Goal: Task Accomplishment & Management: Manage account settings

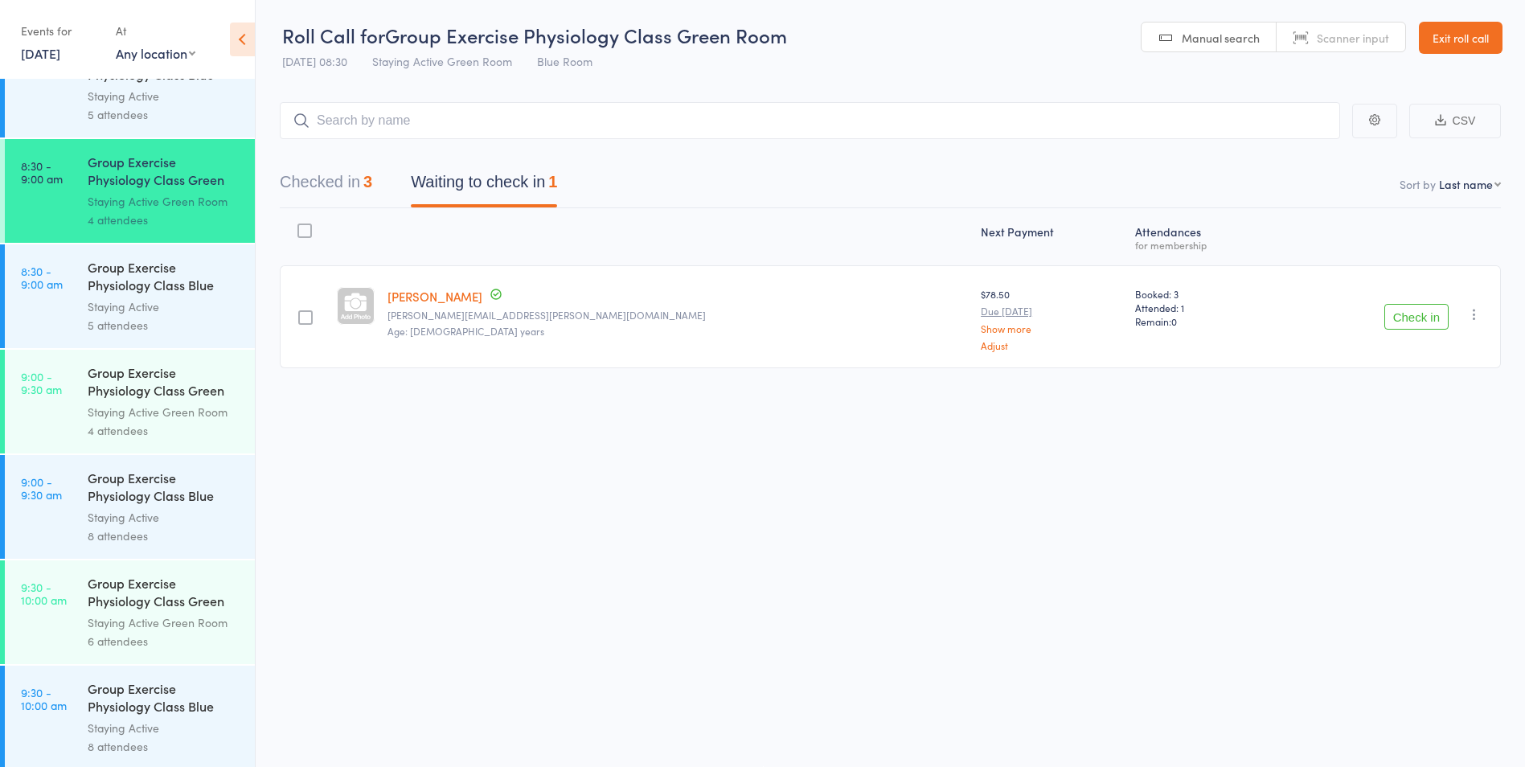
scroll to position [322, 0]
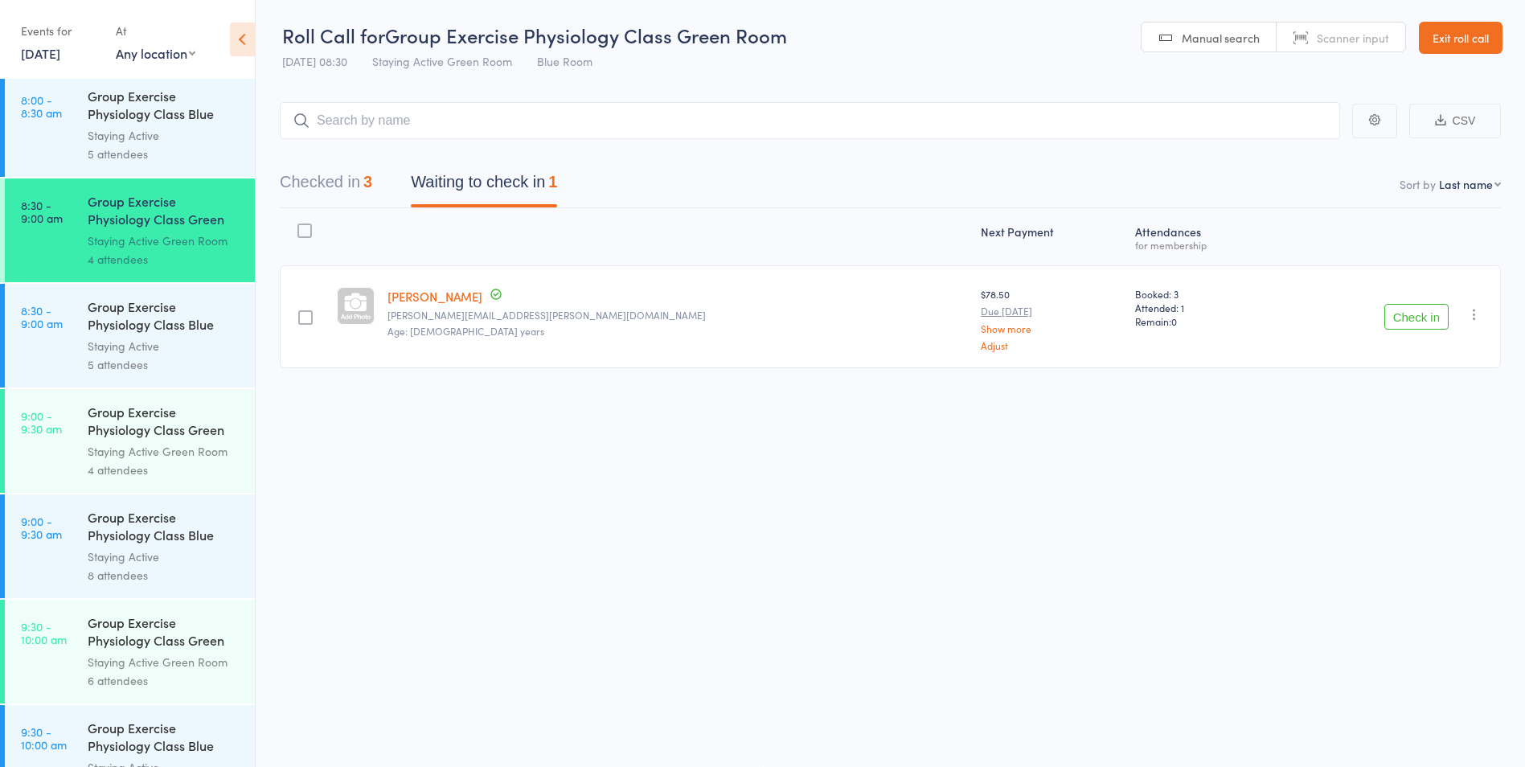
click at [73, 544] on link "9:00 - 9:30 am Group Exercise Physiology Class Blue Room Staying Active 8 atten…" at bounding box center [130, 546] width 250 height 104
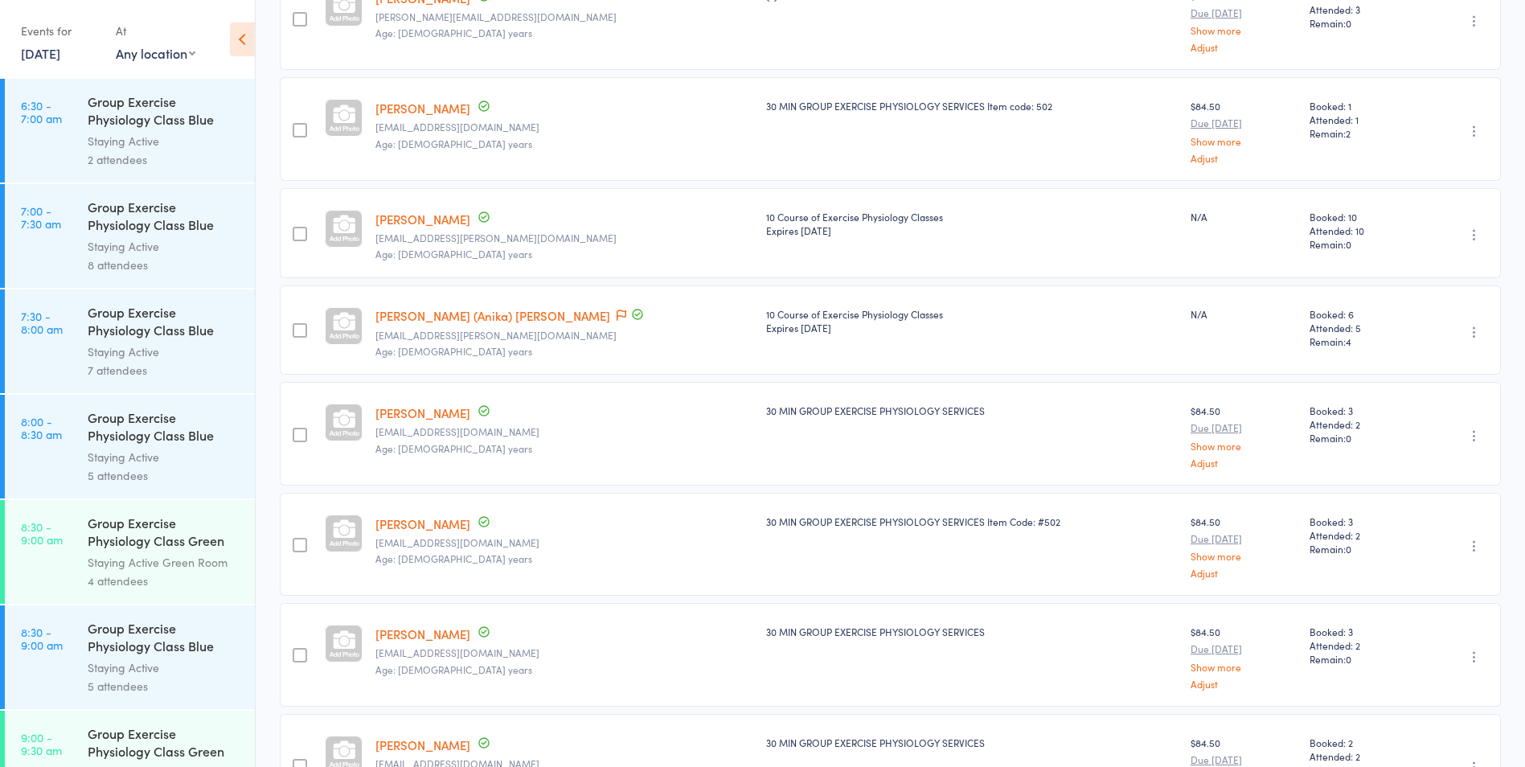
scroll to position [99, 0]
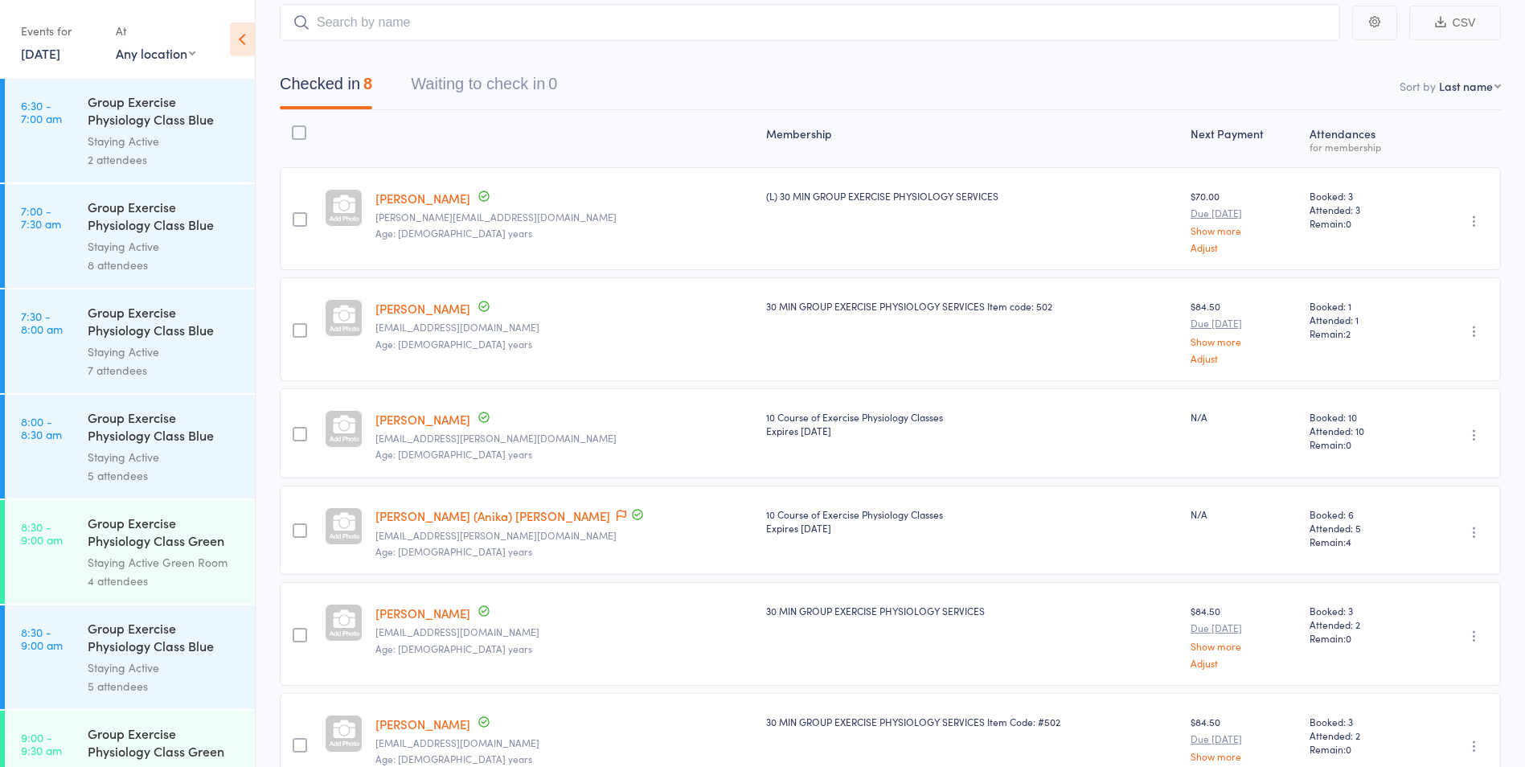
drag, startPoint x: 416, startPoint y: 318, endPoint x: 415, endPoint y: 291, distance: 27.3
click at [415, 291] on div "Hilary Lowy hilarylowy@gmail.com Age: 76 years" at bounding box center [564, 328] width 390 height 103
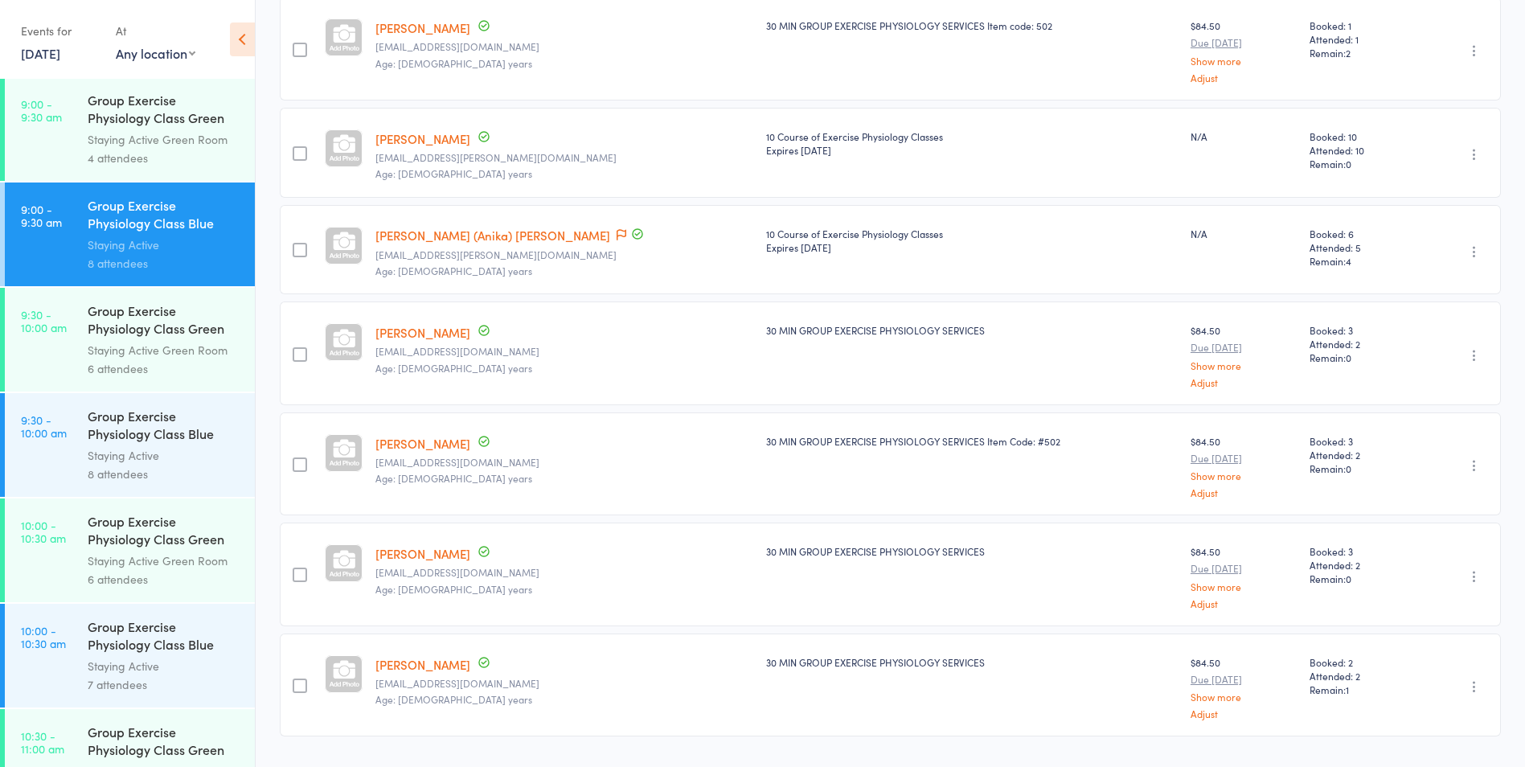
scroll to position [402, 0]
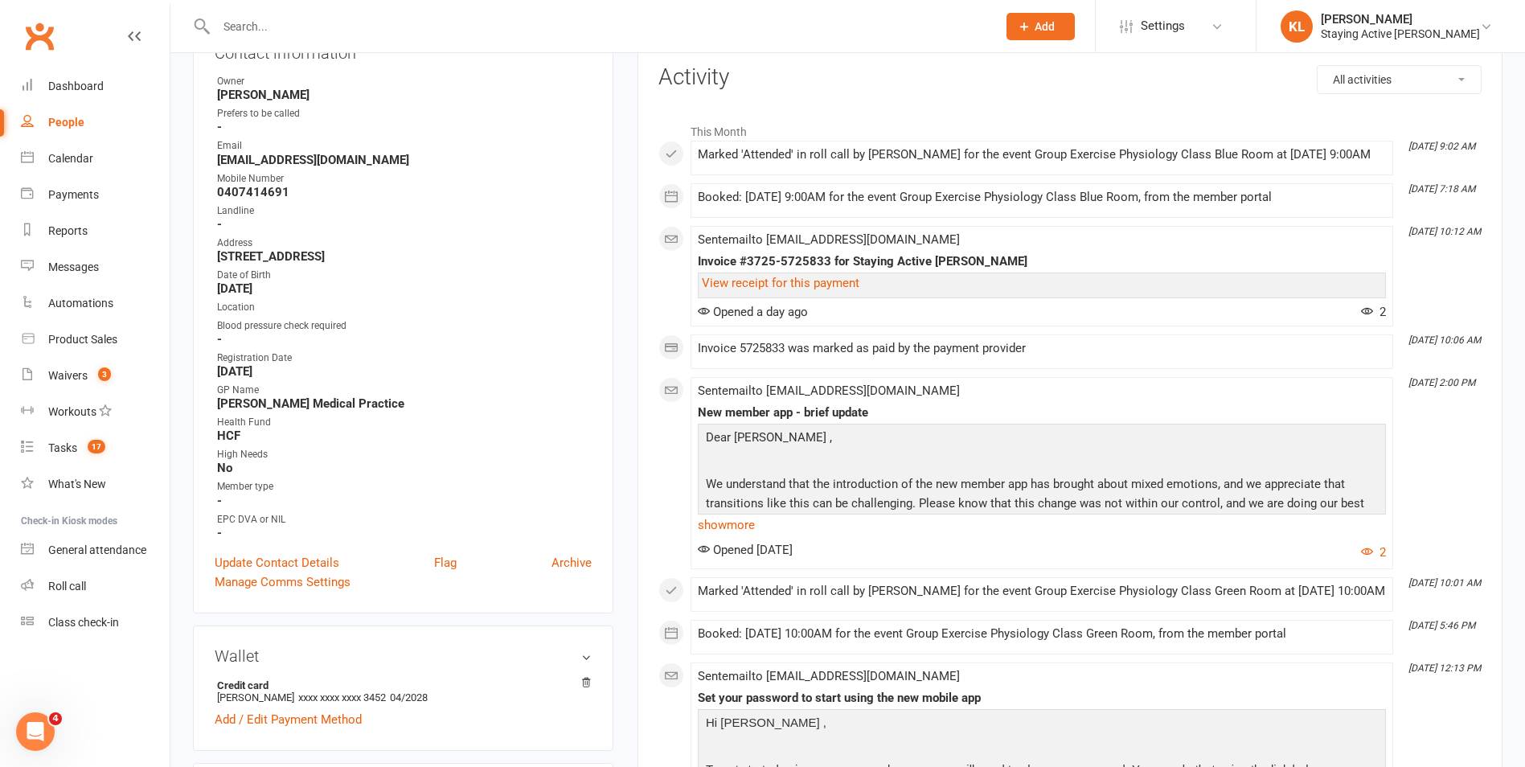
scroll to position [161, 0]
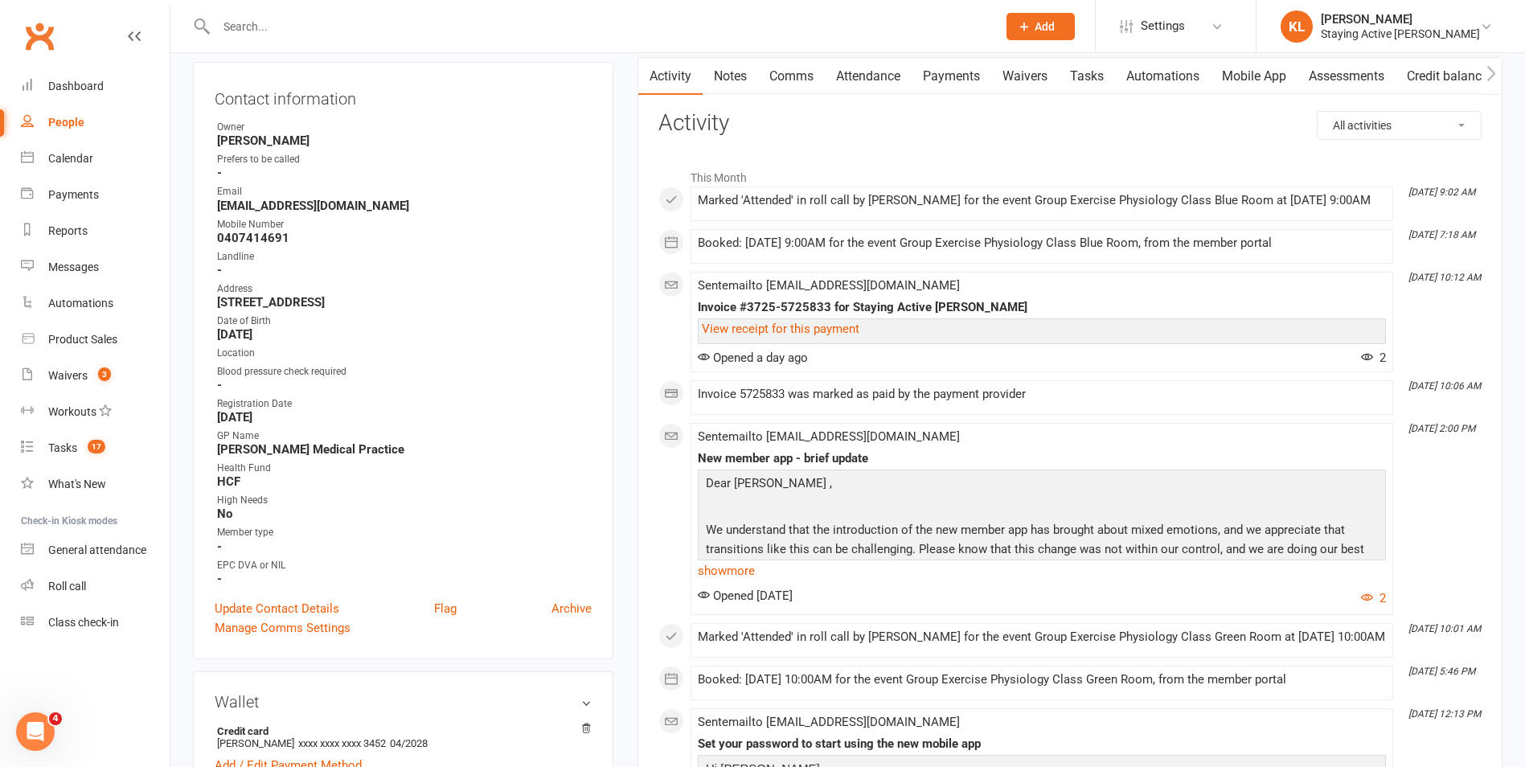
click at [933, 82] on link "Payments" at bounding box center [952, 76] width 80 height 37
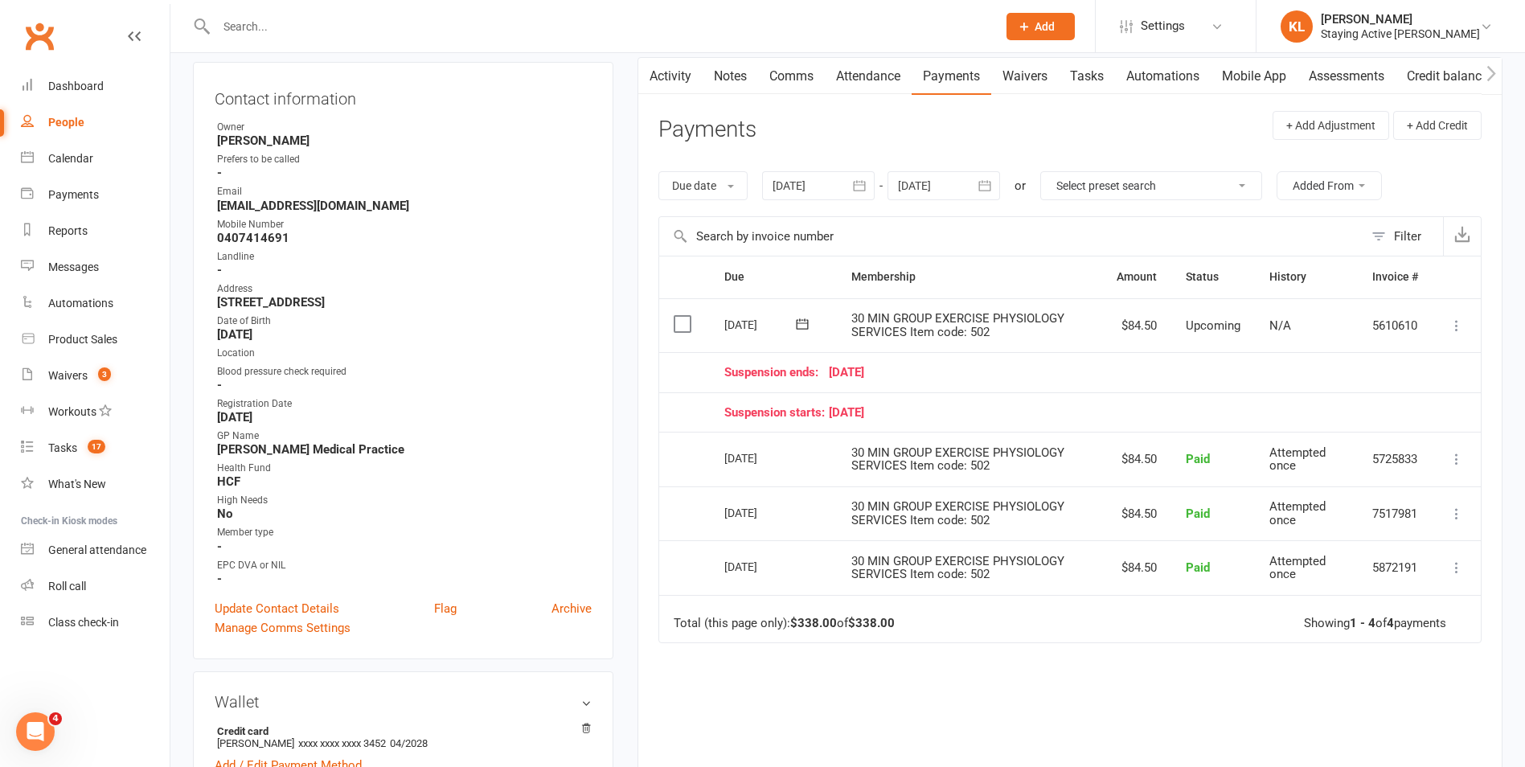
click at [1088, 682] on div "Due Contact Membership Amount Status History Invoice # Select this 03 Nov 2025 …" at bounding box center [1069, 553] width 823 height 595
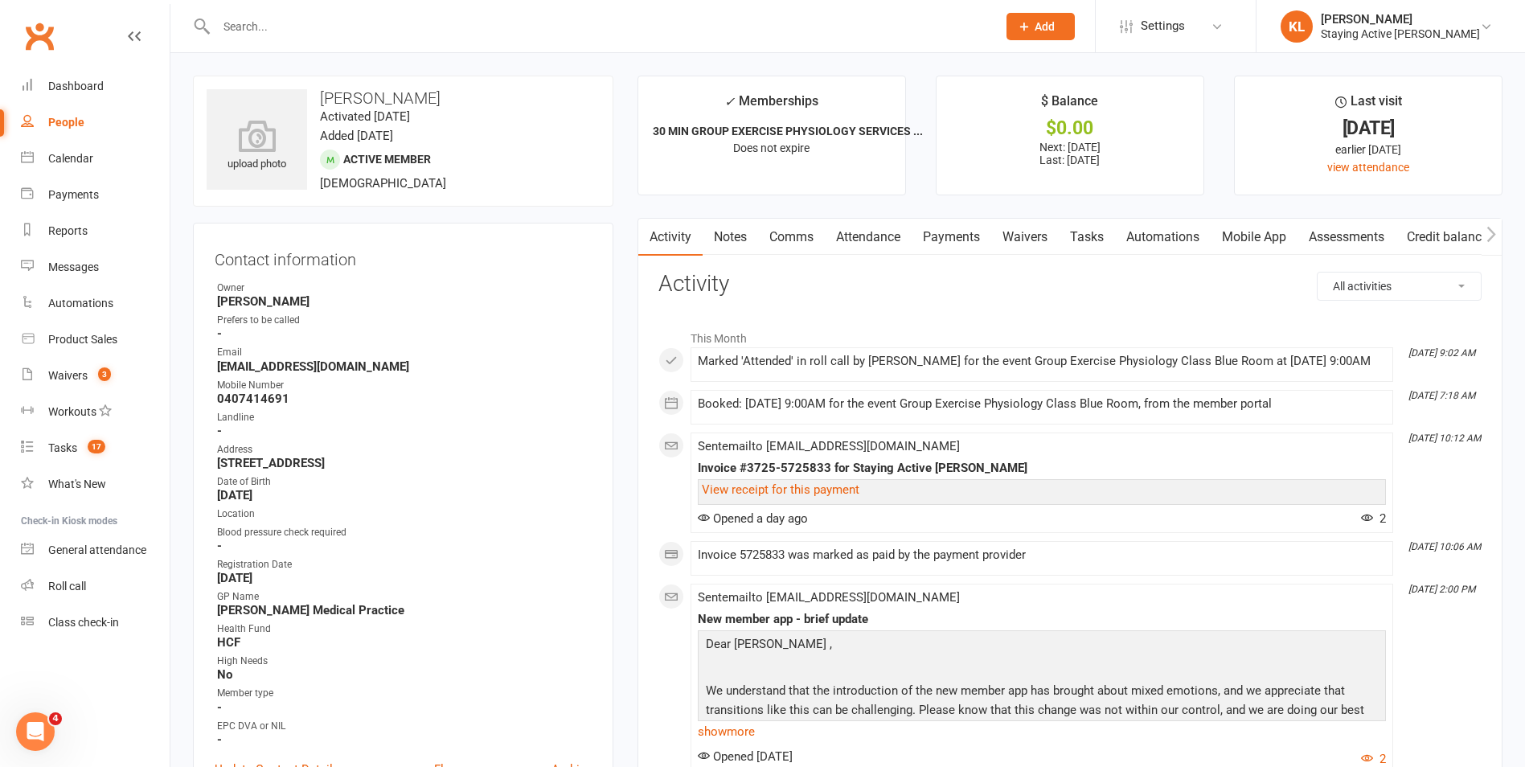
click at [956, 240] on link "Payments" at bounding box center [952, 237] width 80 height 37
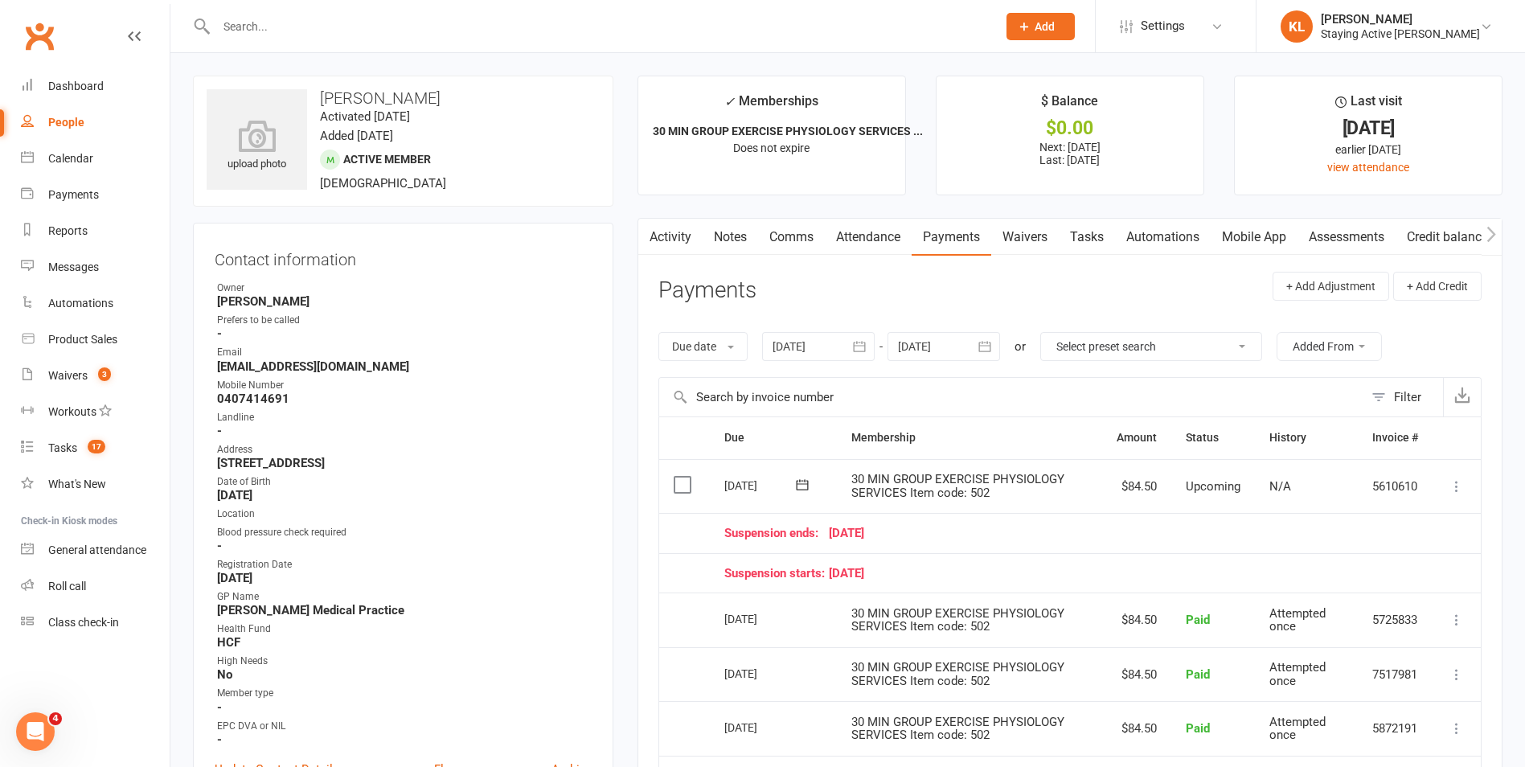
click at [929, 335] on div at bounding box center [943, 346] width 113 height 29
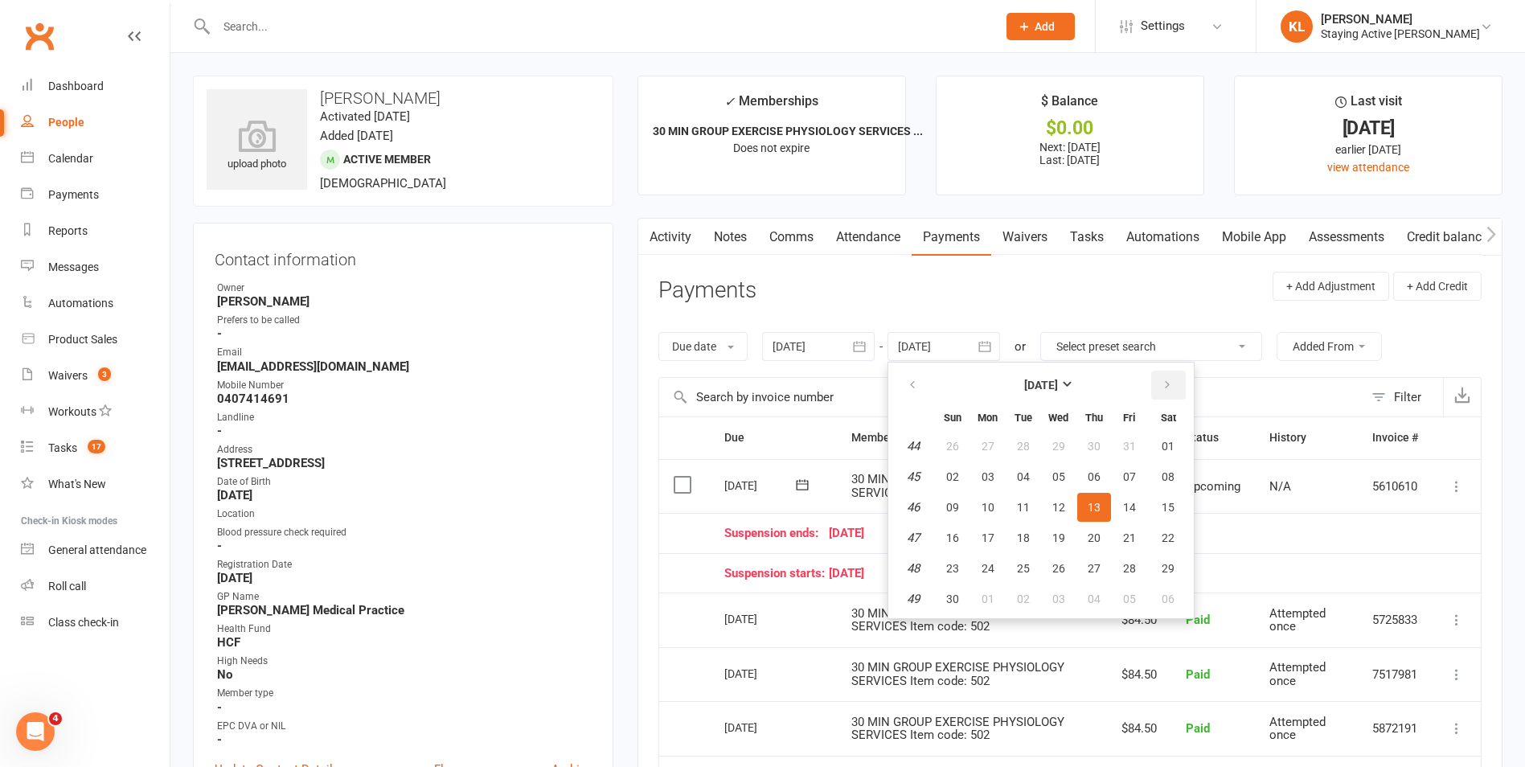
click at [1162, 387] on button "button" at bounding box center [1168, 385] width 35 height 29
click at [1076, 563] on button "31" at bounding box center [1059, 568] width 34 height 29
type input "31 Dec 2025"
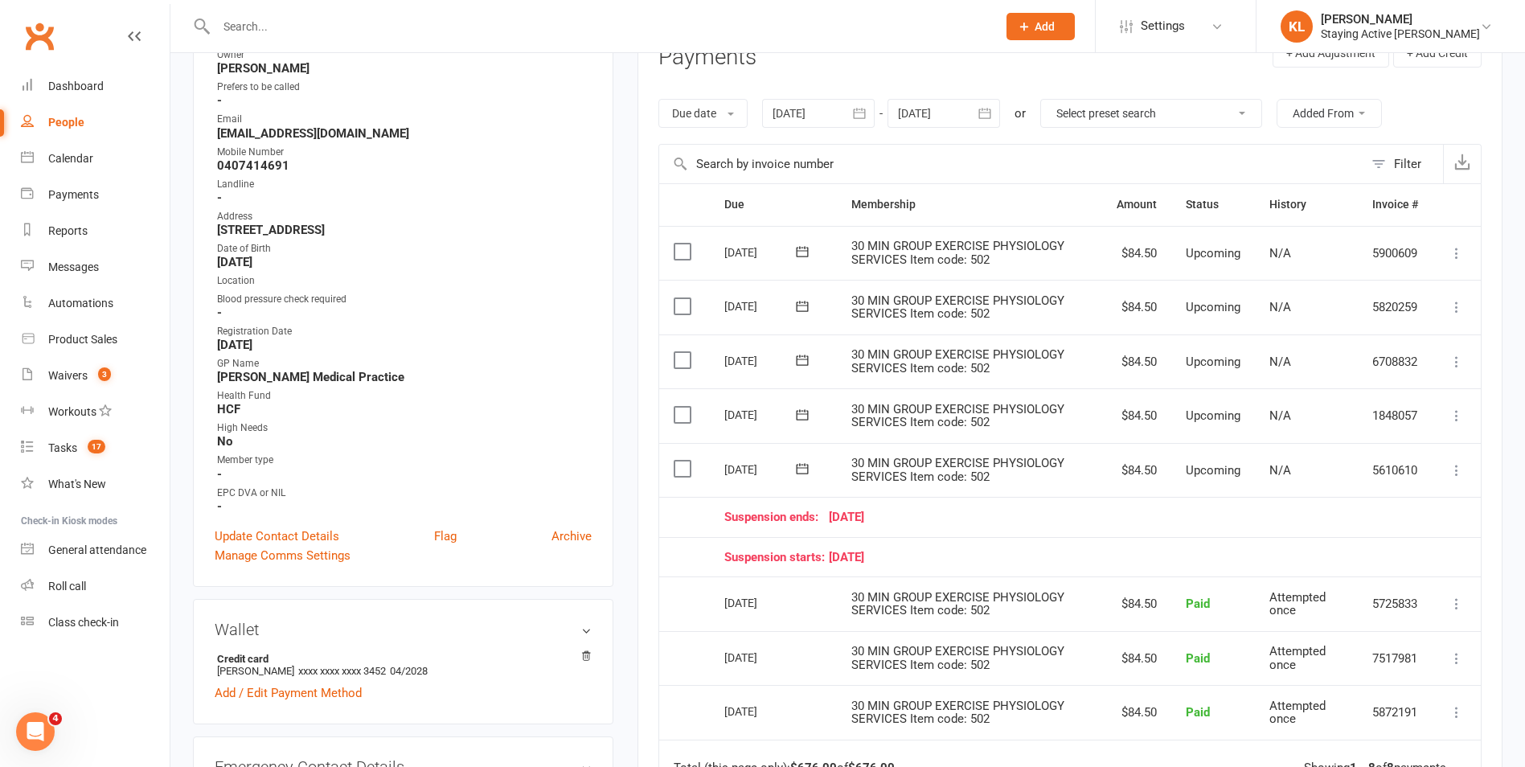
scroll to position [241, 0]
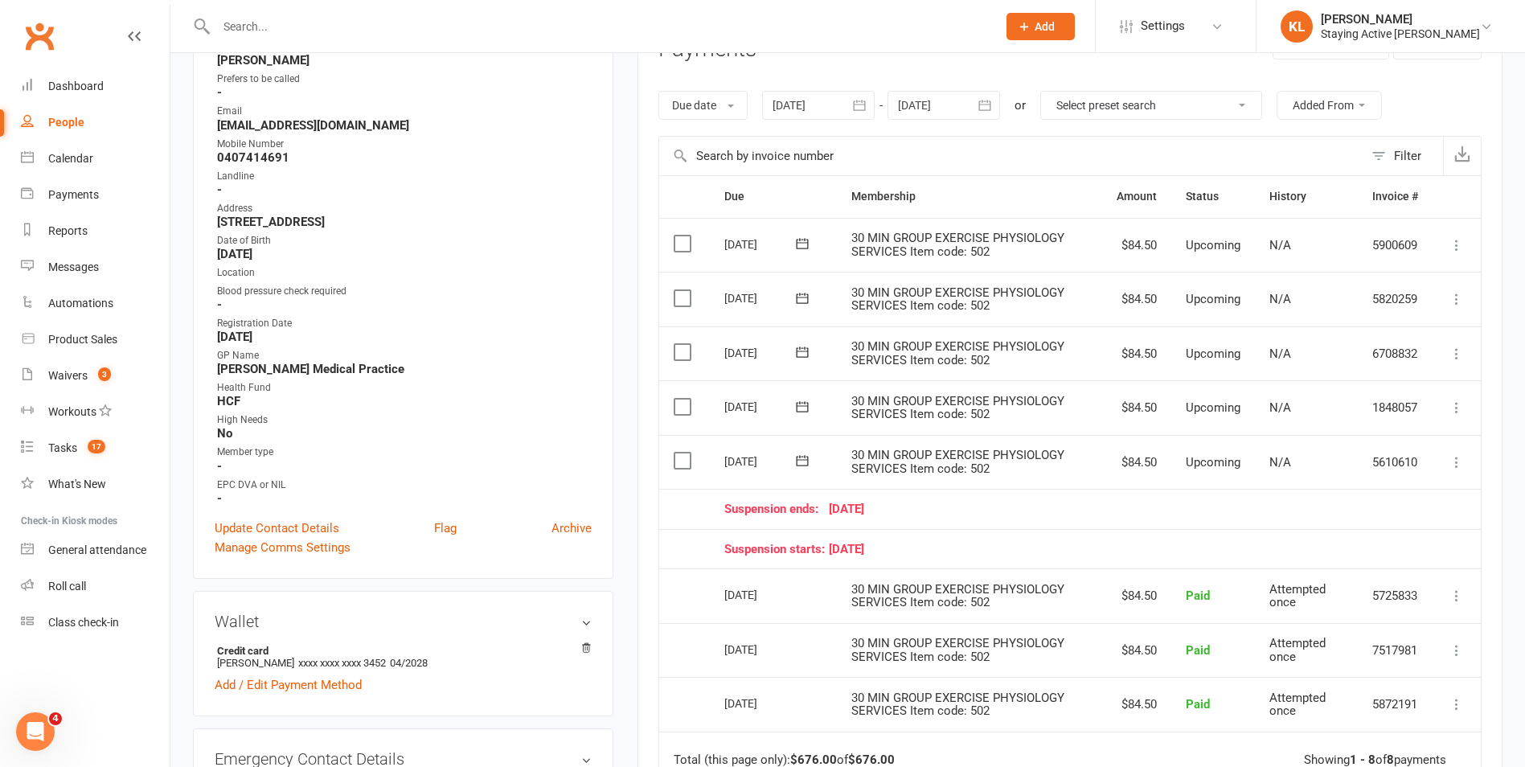
click at [642, 488] on div "Activity Notes Comms Attendance Payments Waivers Tasks Automations Mobile App A…" at bounding box center [1069, 494] width 865 height 1035
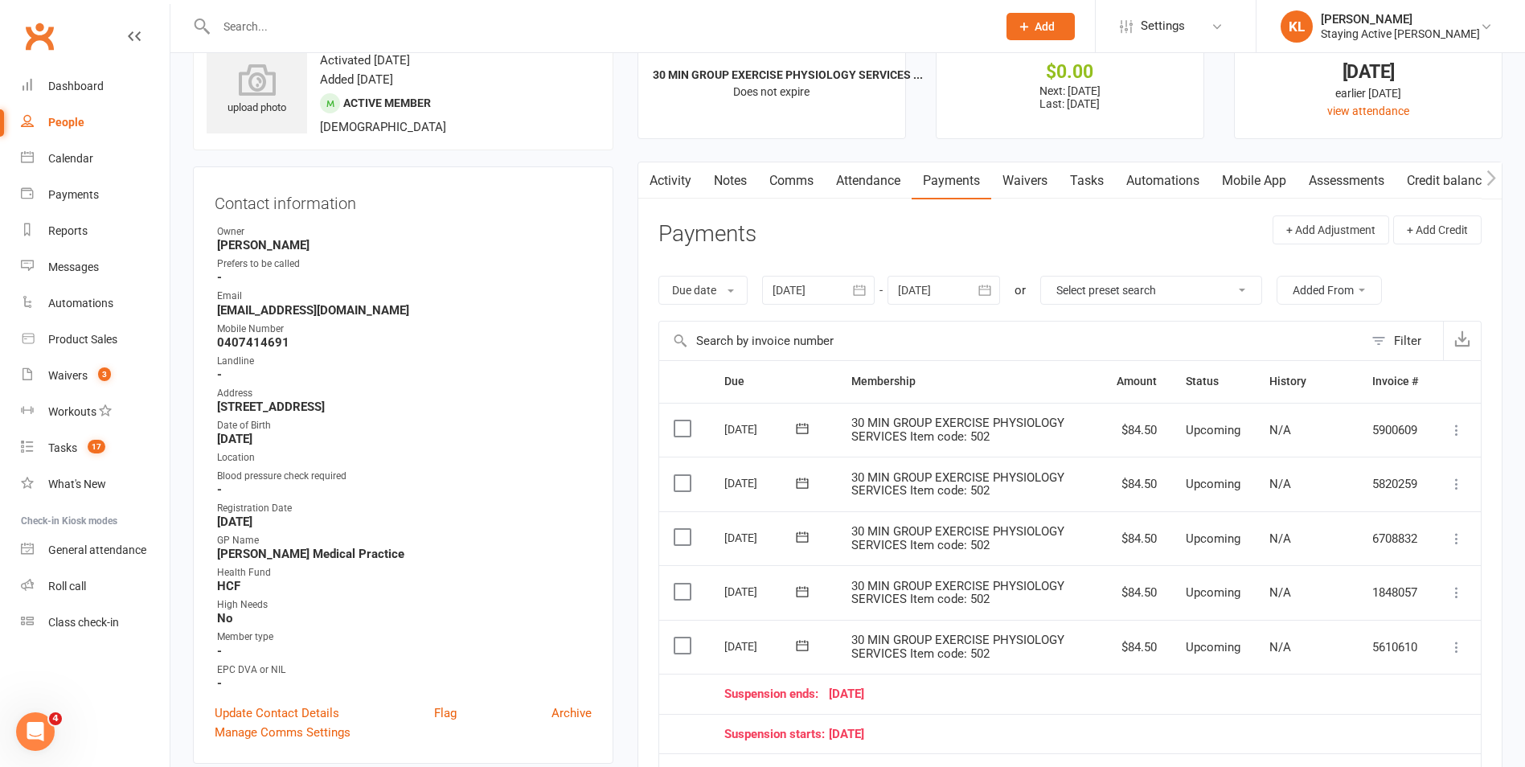
scroll to position [0, 0]
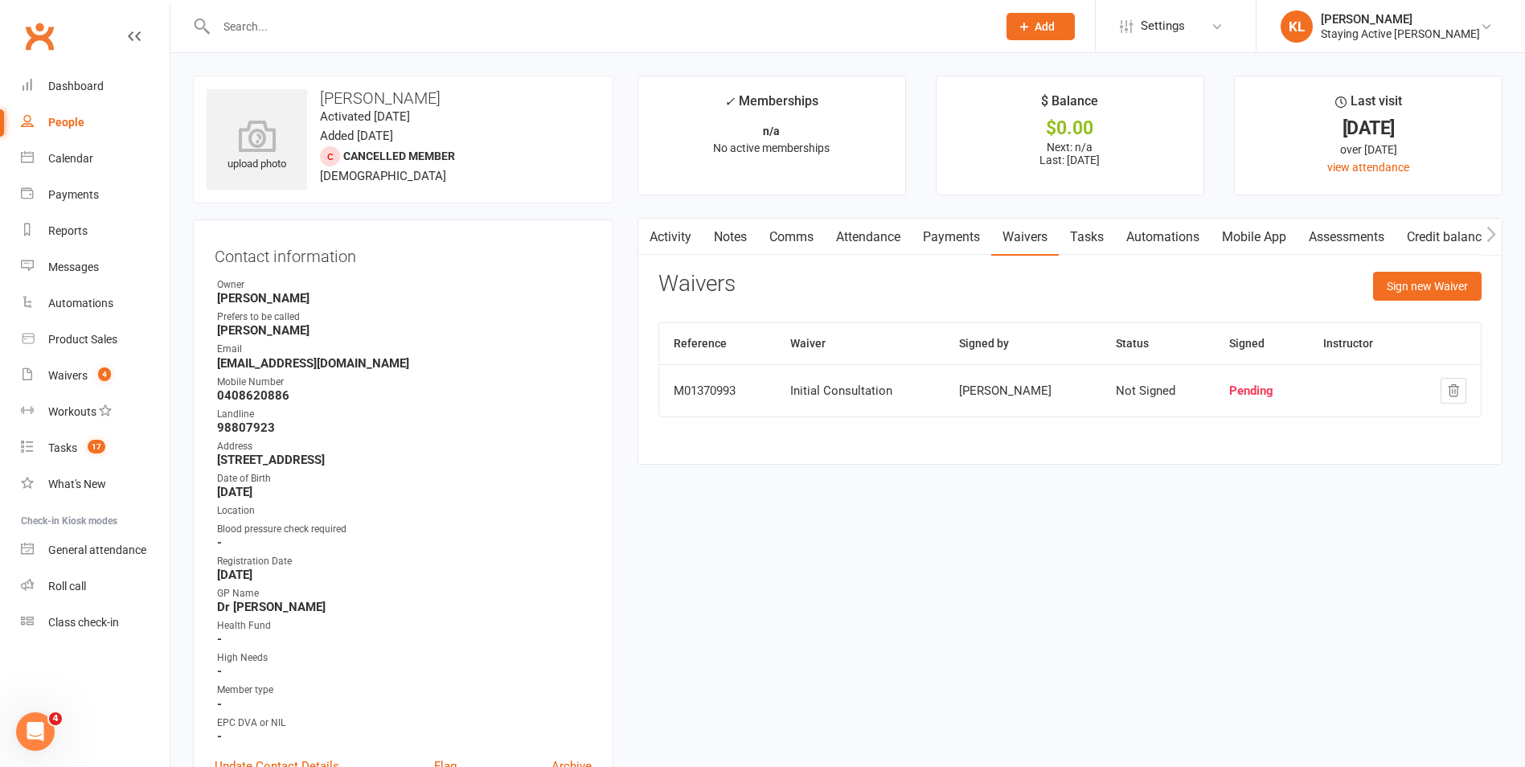
click at [334, 30] on input "text" at bounding box center [598, 26] width 774 height 23
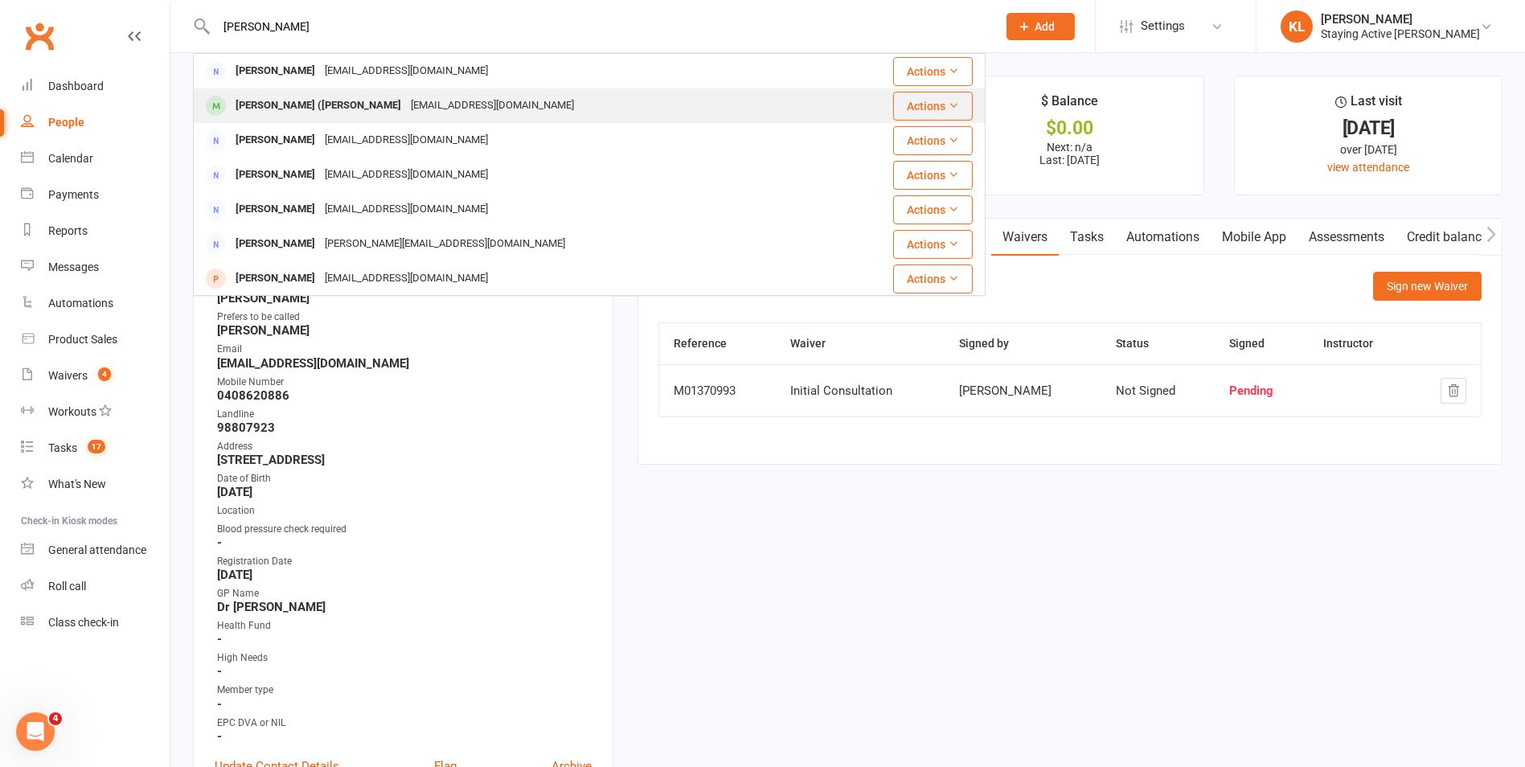
type input "robbie"
click at [325, 102] on div "[PERSON_NAME] ([PERSON_NAME]" at bounding box center [318, 105] width 175 height 23
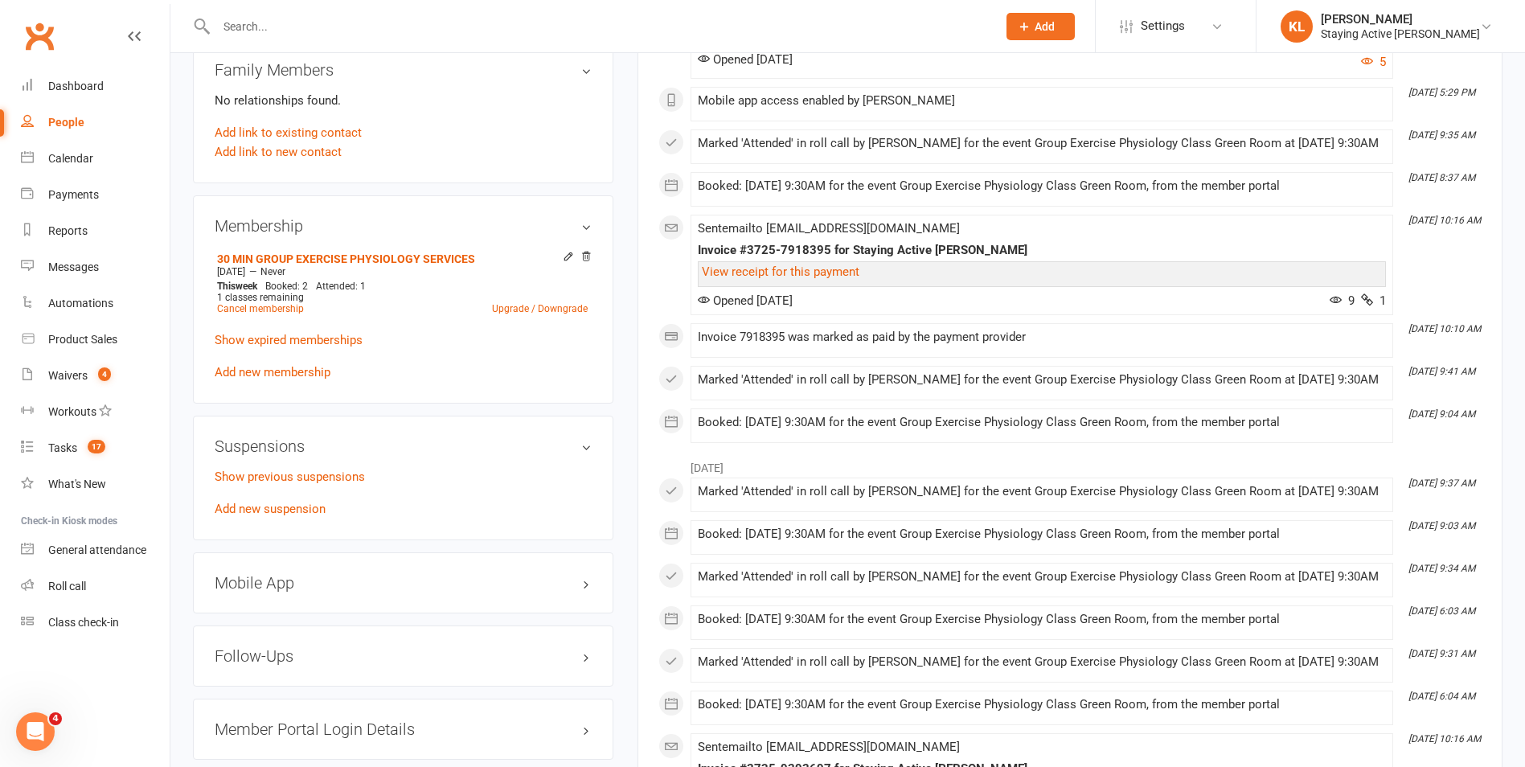
scroll to position [1367, 0]
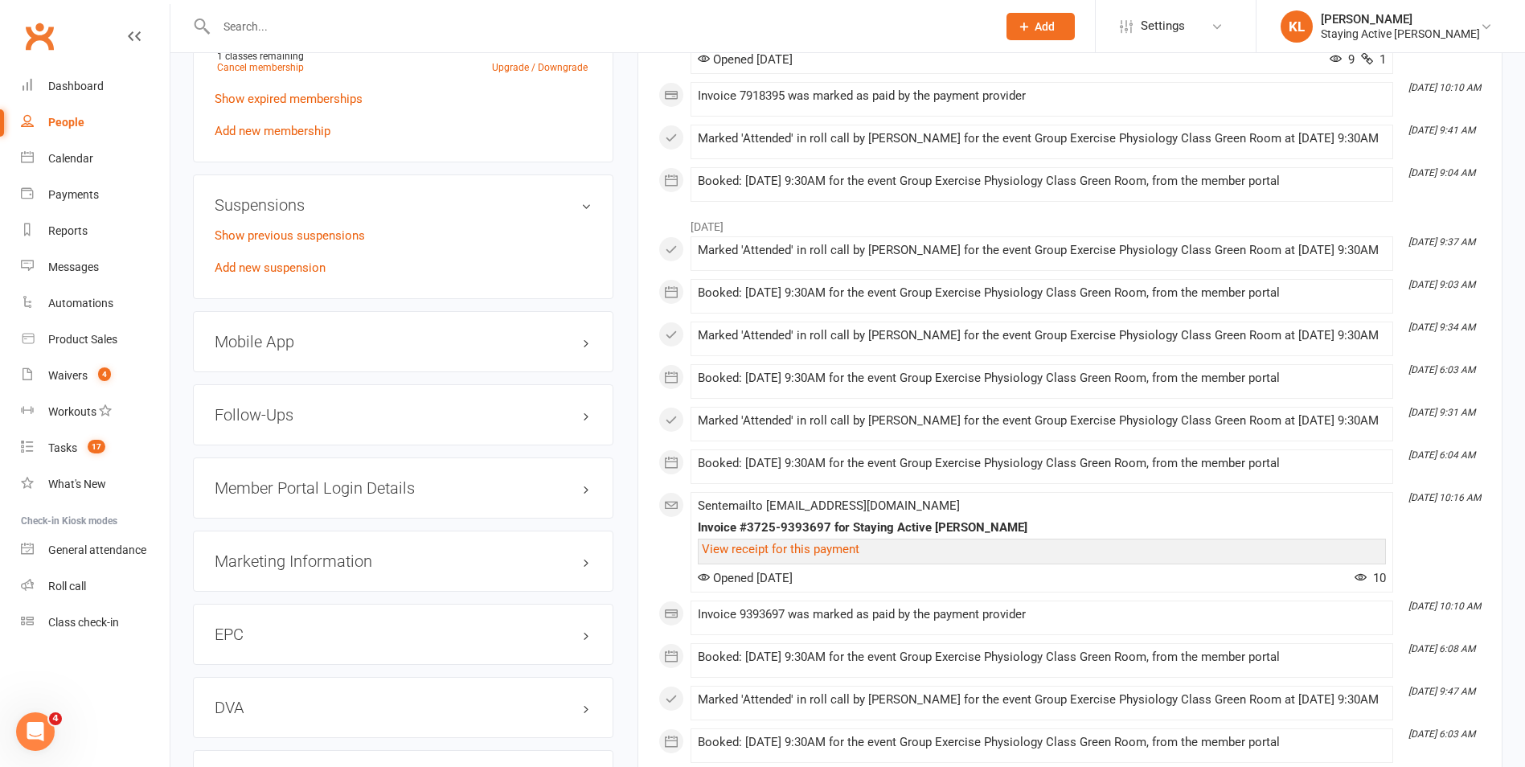
click at [359, 330] on div "Mobile App" at bounding box center [403, 341] width 420 height 61
click at [343, 355] on div "Mobile App" at bounding box center [403, 341] width 420 height 61
click at [342, 348] on h3 "Mobile App" at bounding box center [403, 342] width 377 height 18
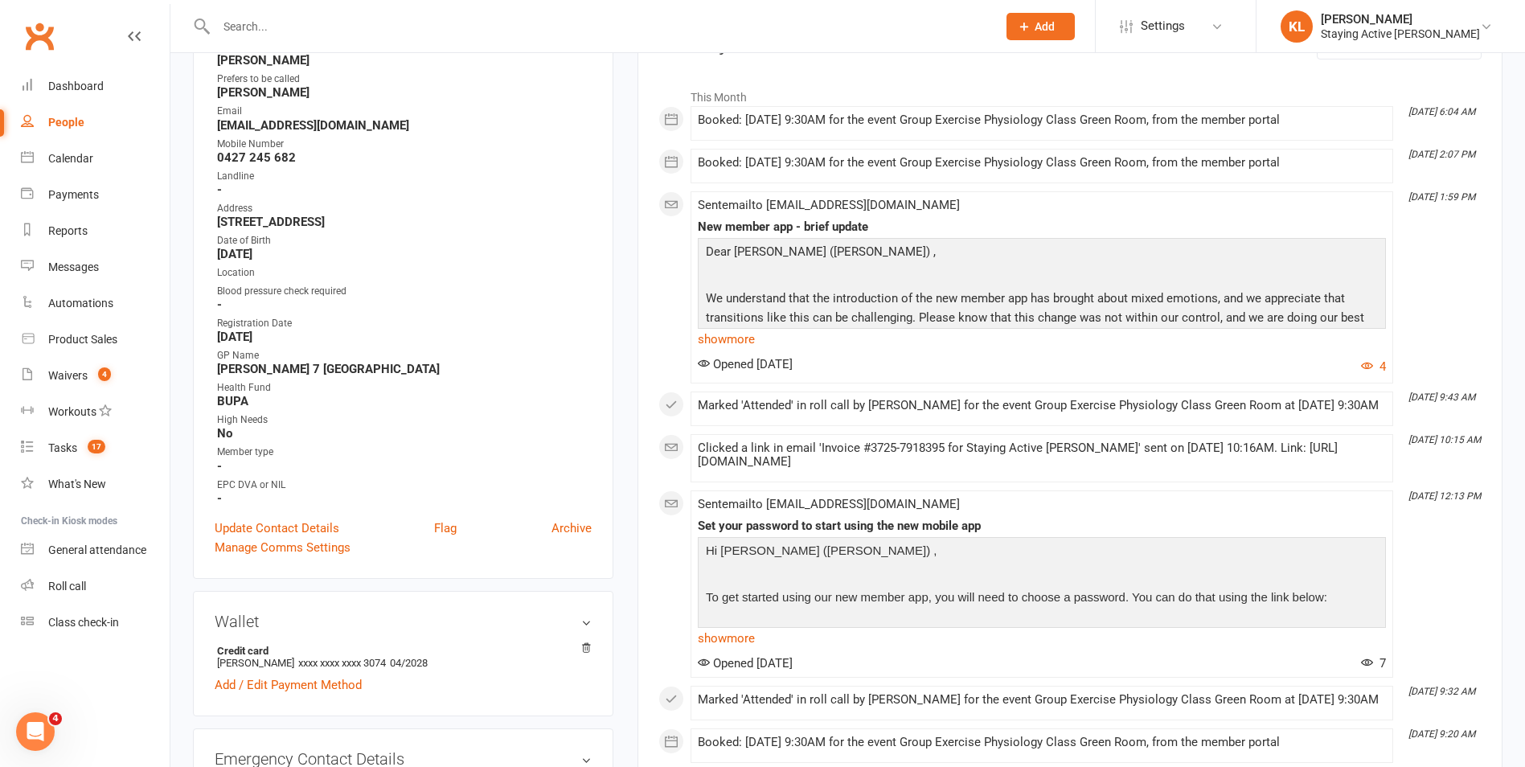
scroll to position [0, 0]
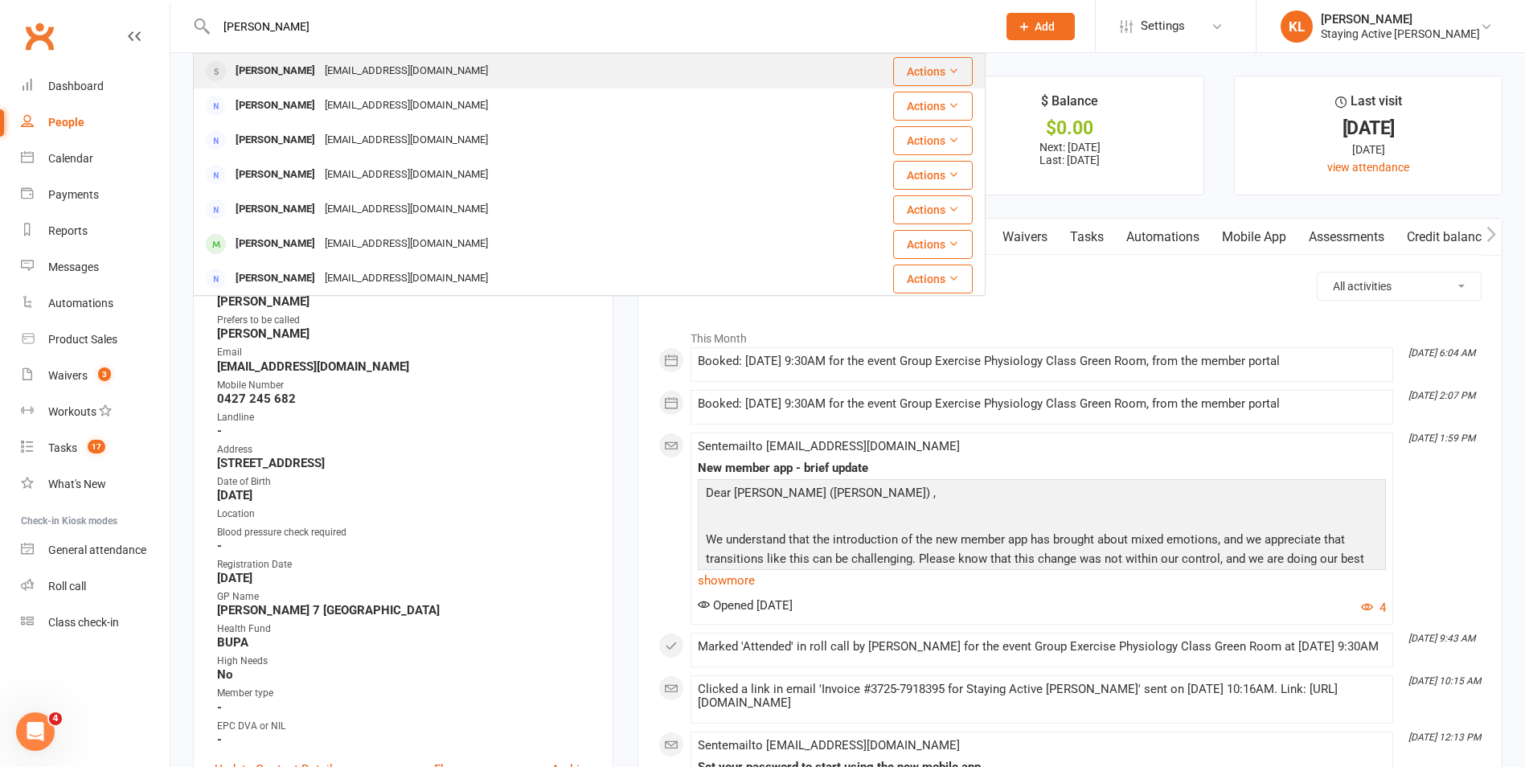
type input "[PERSON_NAME]"
click at [277, 54] on td "[PERSON_NAME] [EMAIL_ADDRESS][DOMAIN_NAME]" at bounding box center [523, 71] width 659 height 35
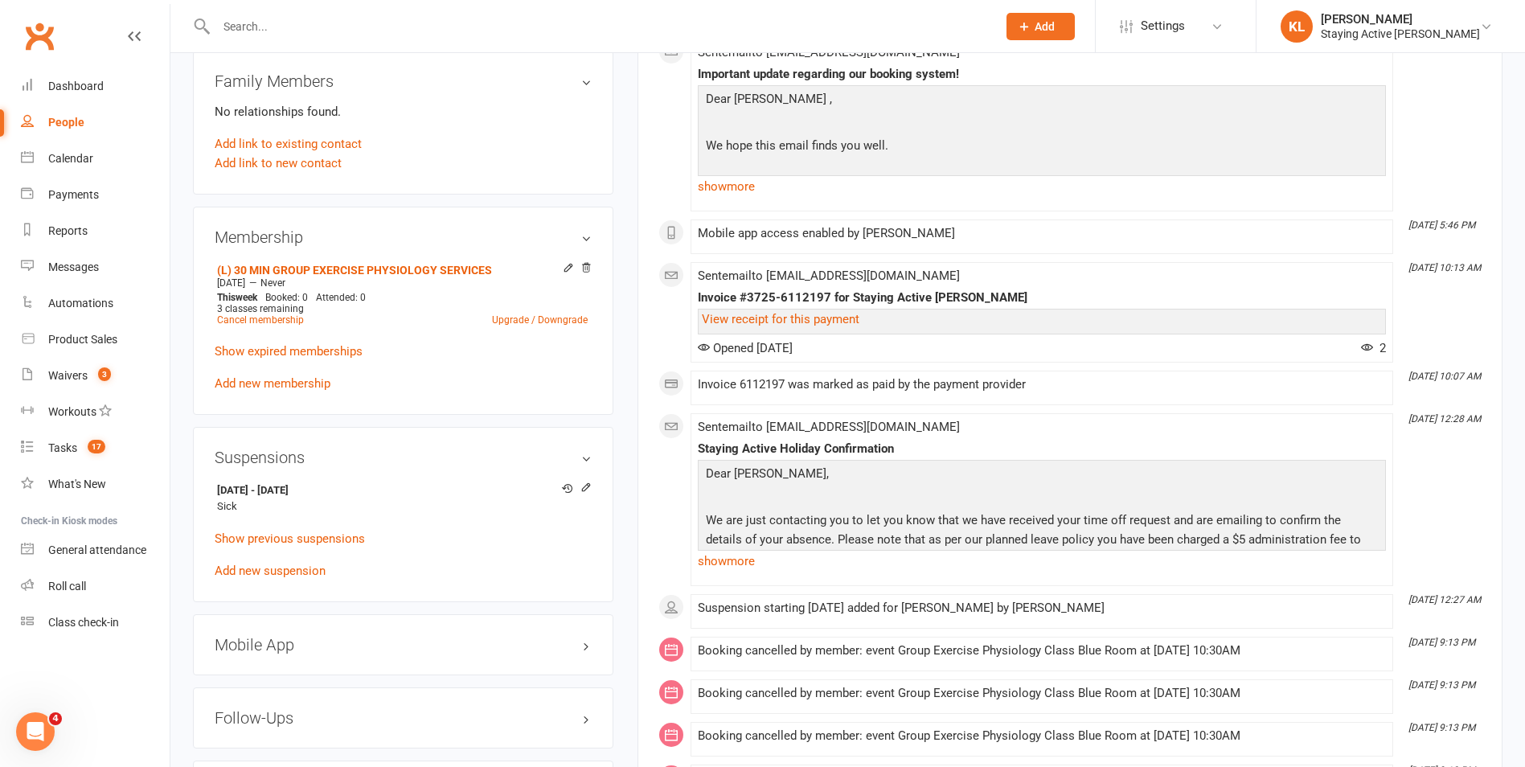
scroll to position [1125, 0]
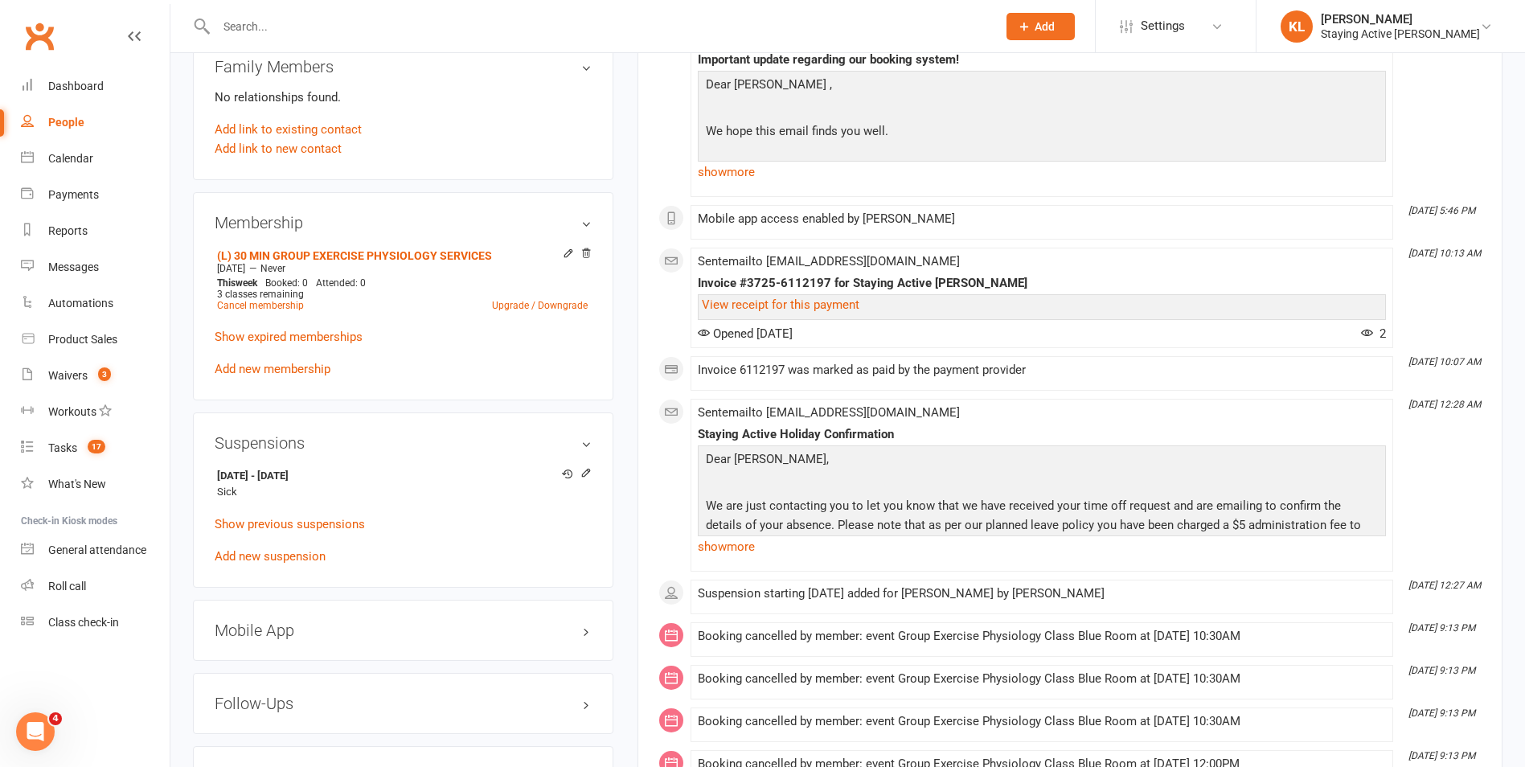
click at [637, 502] on div "Activity Notes Comms Attendance Payments Waivers Tasks Automations Mobile App A…" at bounding box center [1069, 140] width 865 height 2097
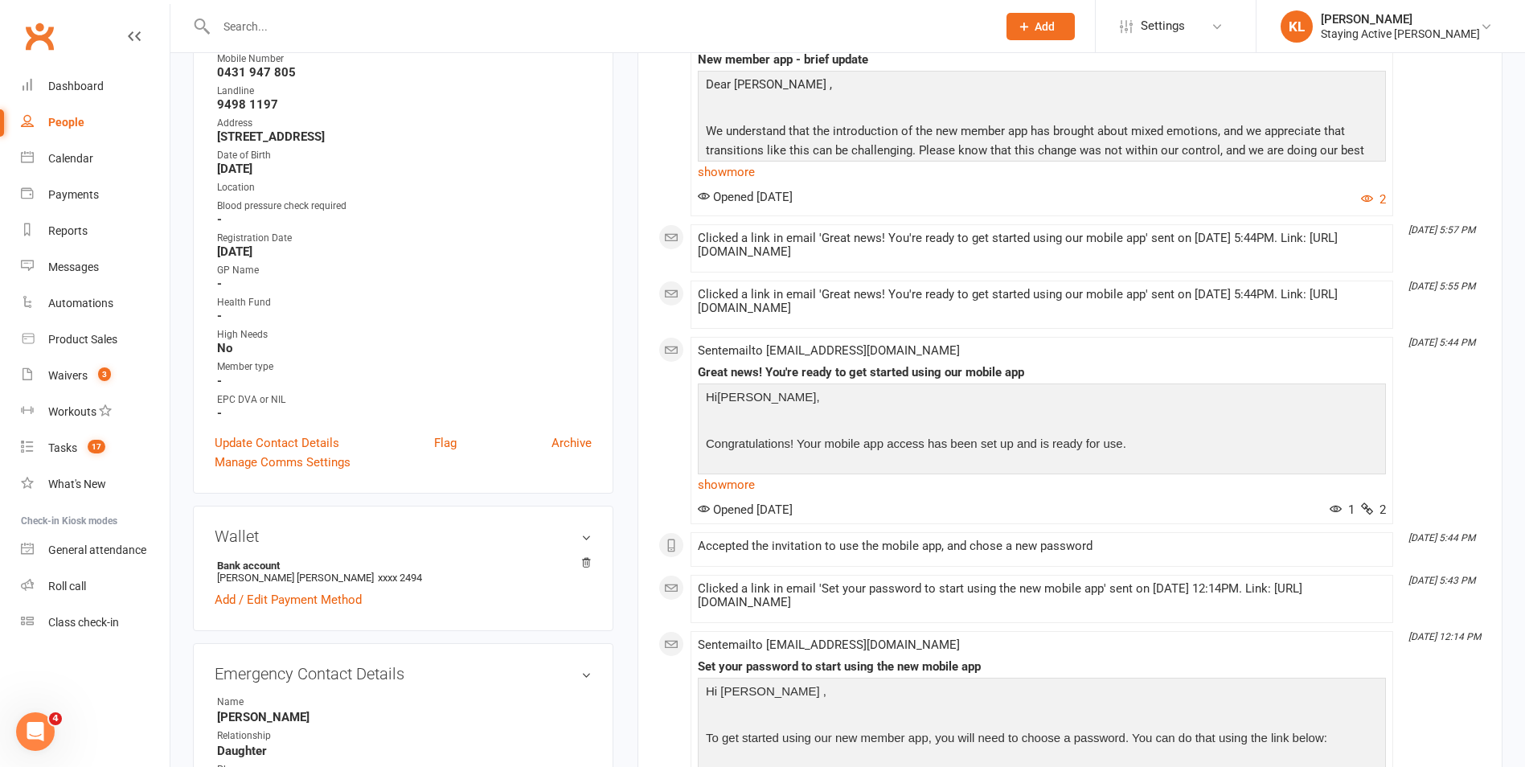
scroll to position [402, 0]
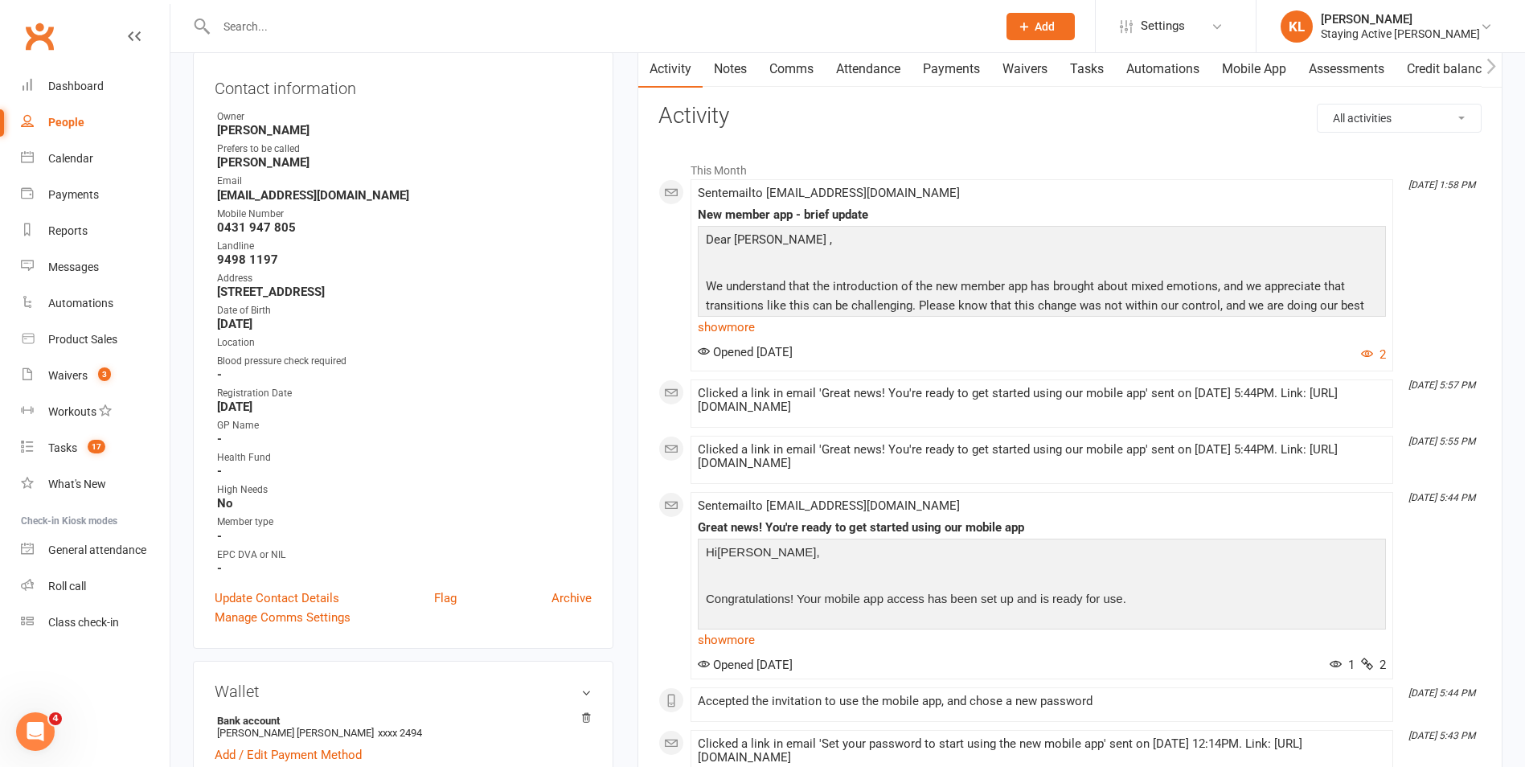
scroll to position [0, 0]
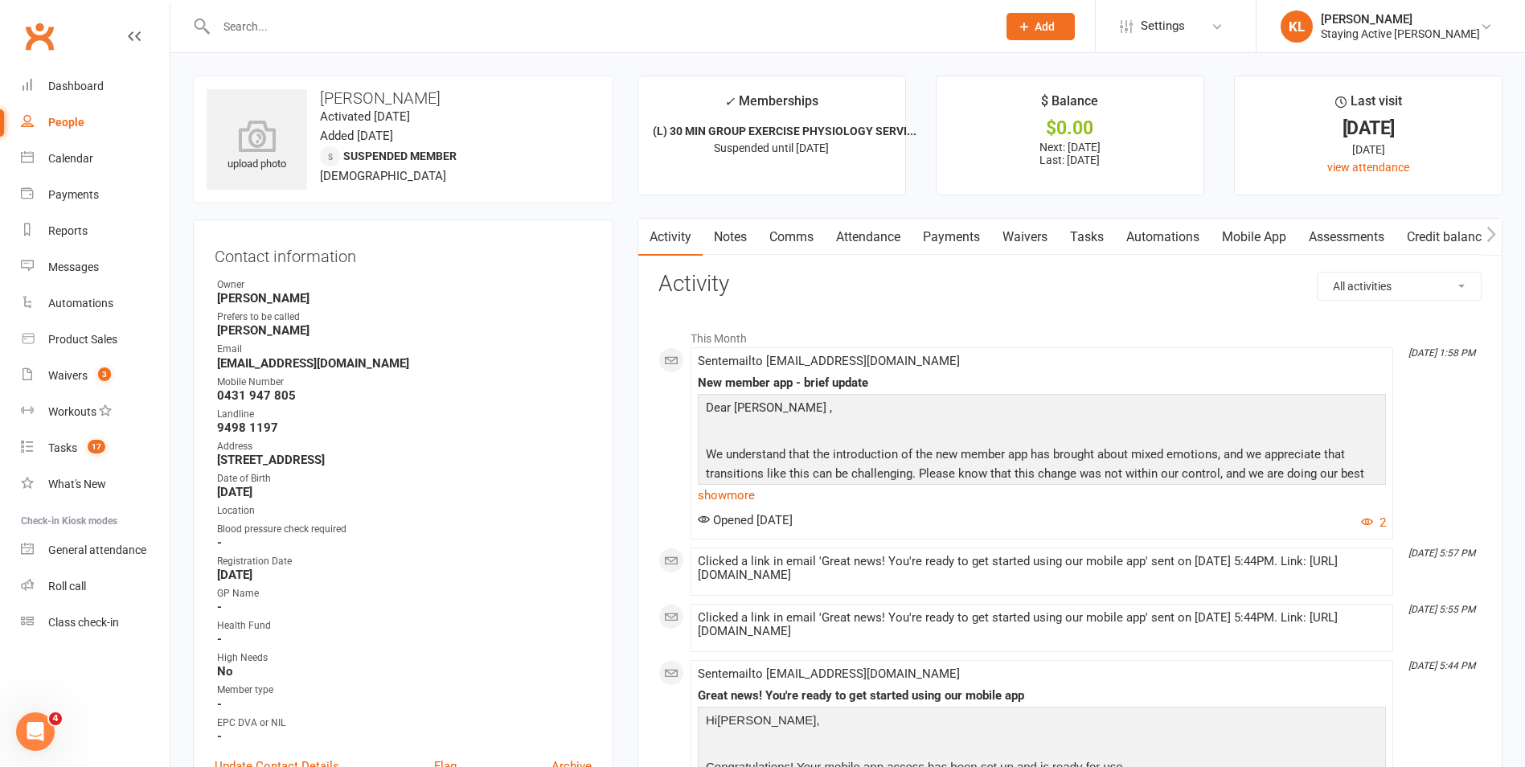
click at [727, 236] on link "Notes" at bounding box center [730, 237] width 55 height 37
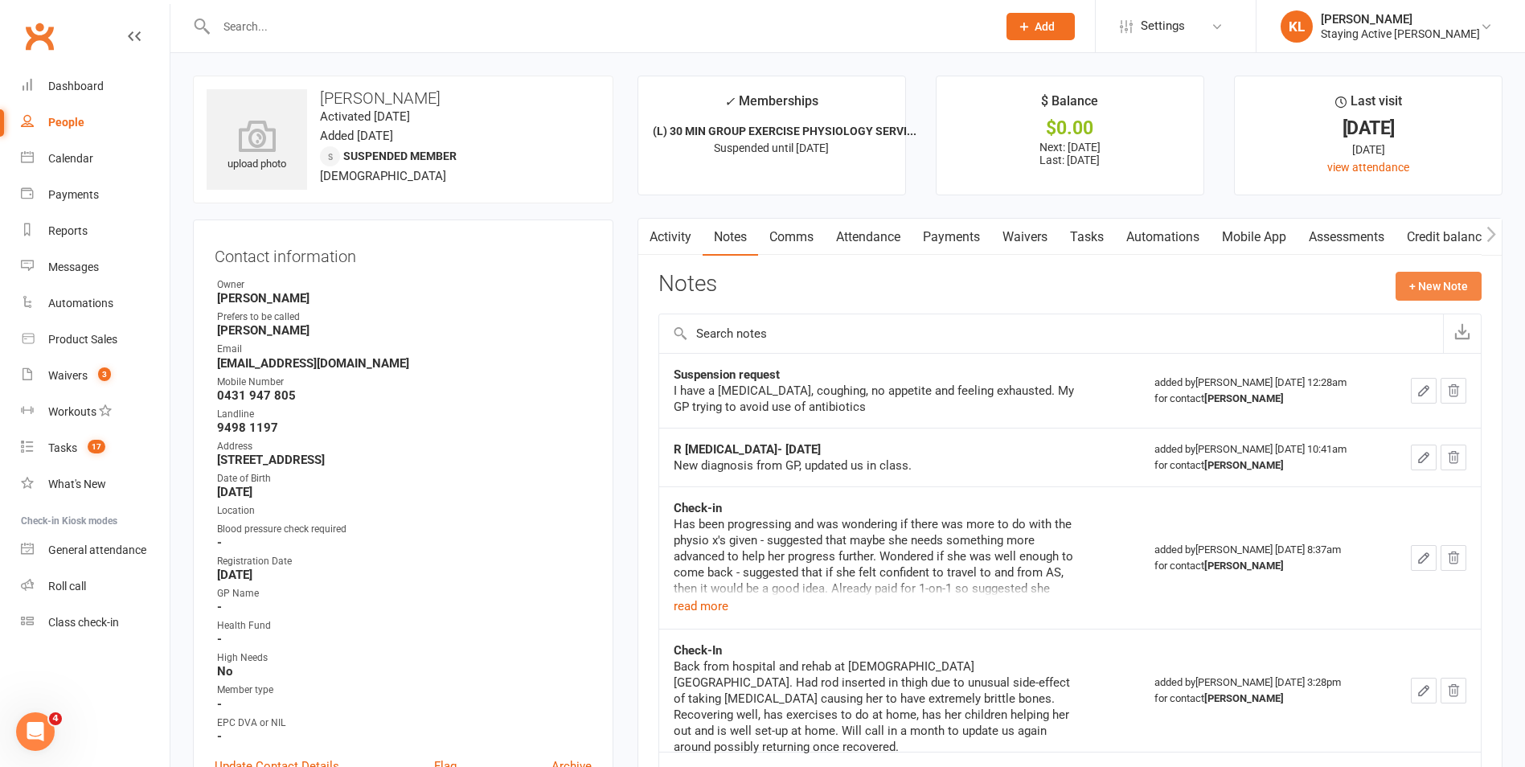
click at [1423, 286] on button "+ New Note" at bounding box center [1439, 286] width 86 height 29
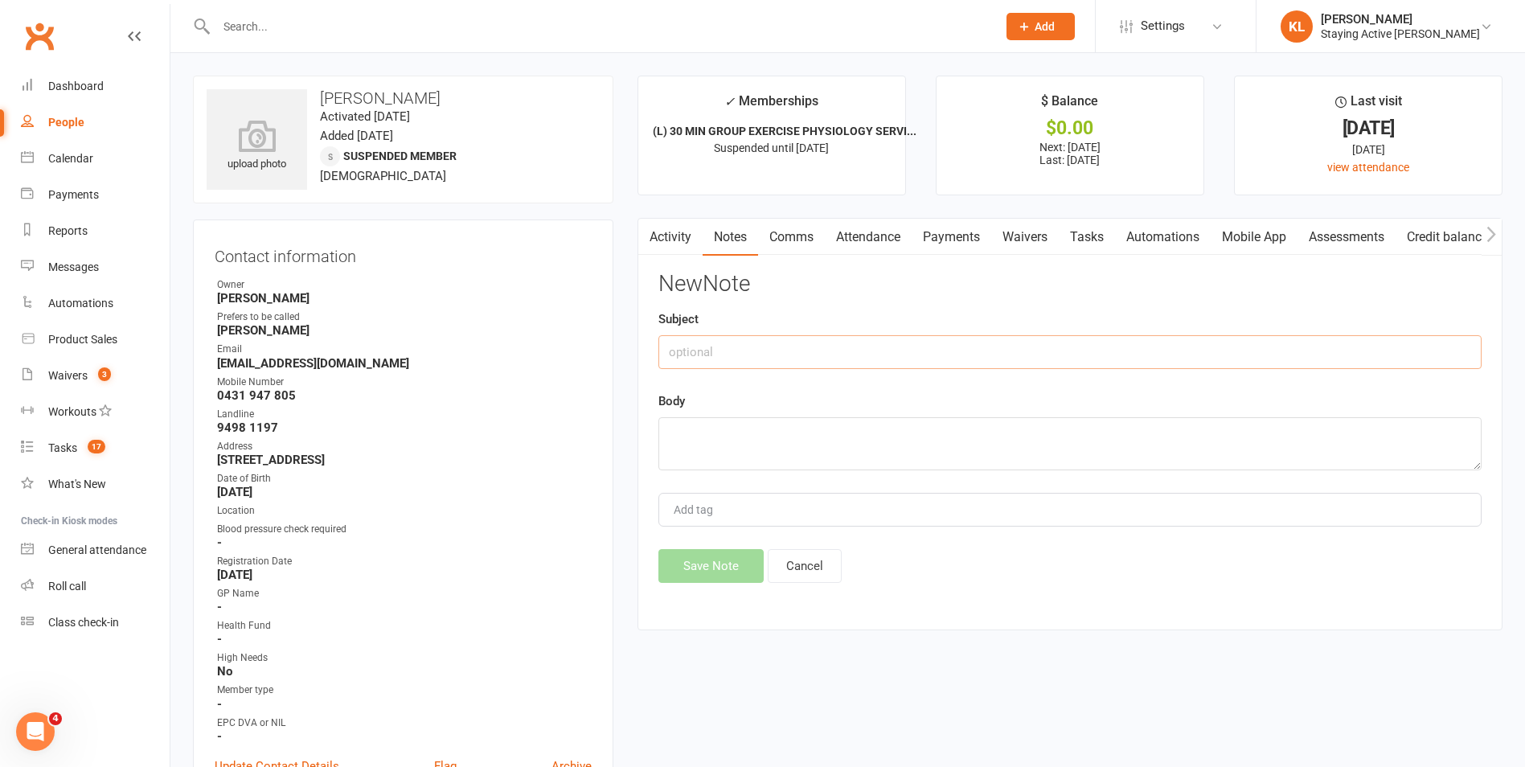
click at [670, 362] on input "text" at bounding box center [1069, 352] width 823 height 34
type input "Extended suspension"
click at [678, 428] on textarea at bounding box center [1069, 443] width 823 height 53
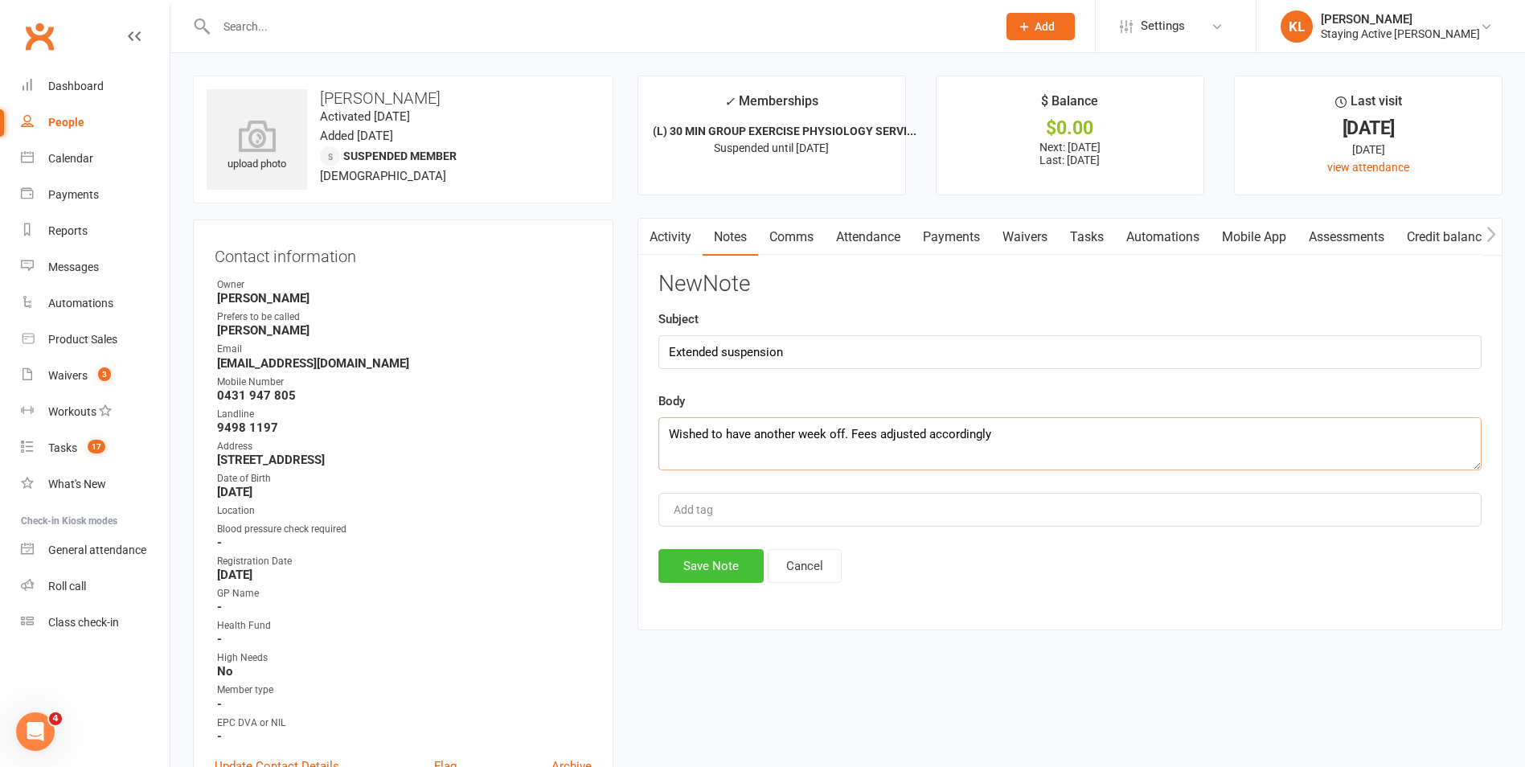
type textarea "Wished to have another week off. Fees adjusted accordingly"
click at [713, 564] on button "Save Note" at bounding box center [710, 566] width 105 height 34
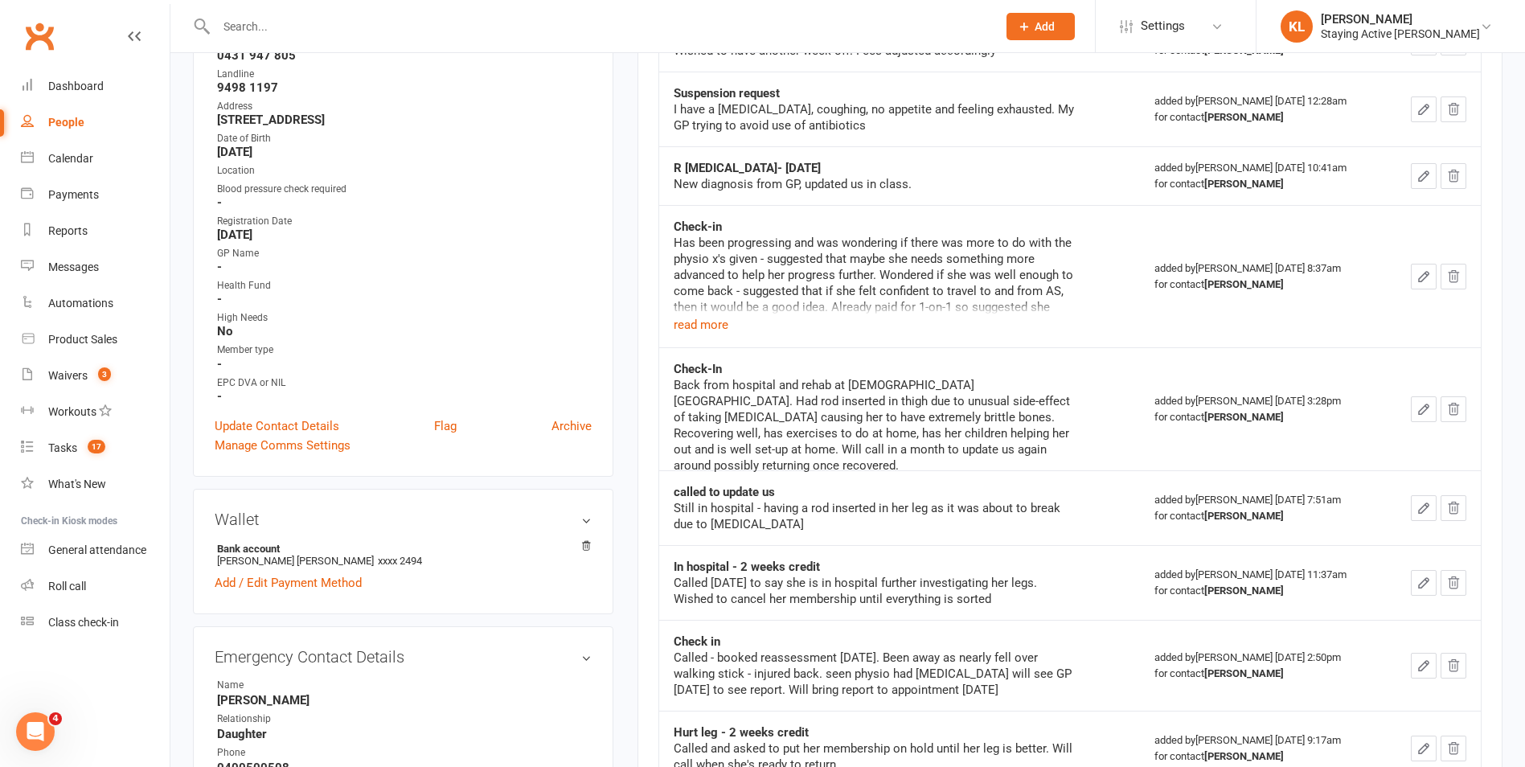
scroll to position [161, 0]
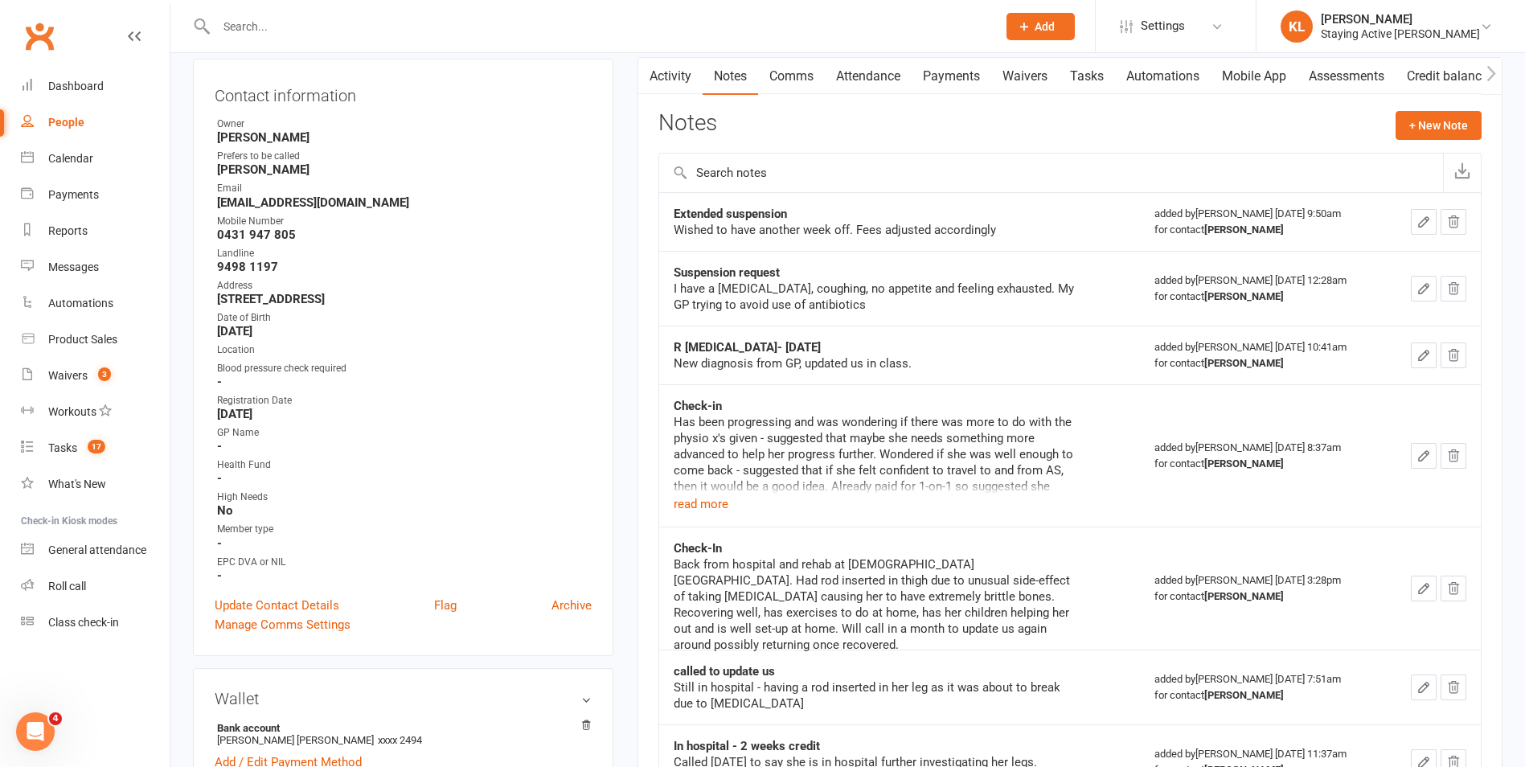
click at [944, 68] on link "Payments" at bounding box center [952, 76] width 80 height 37
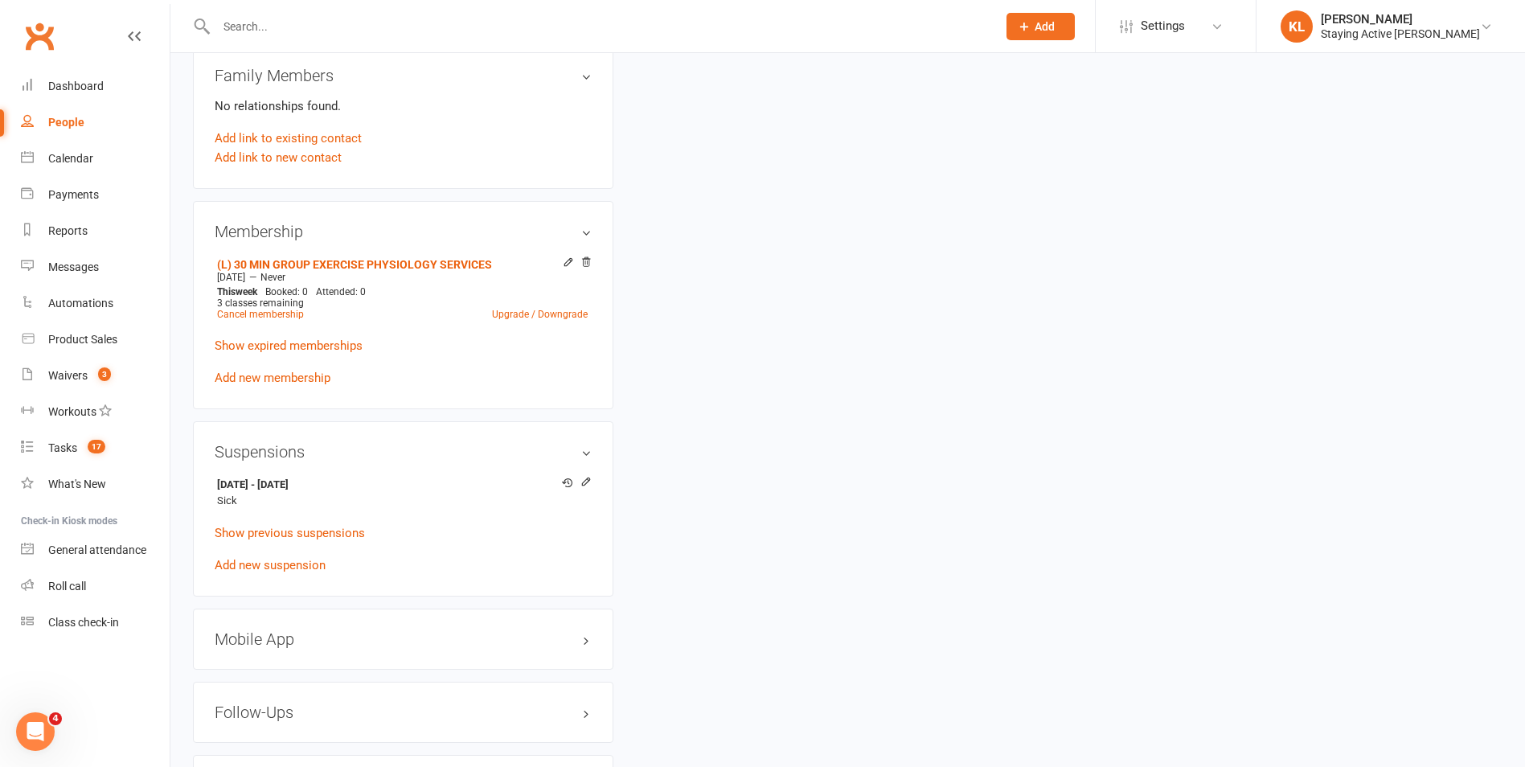
scroll to position [1125, 0]
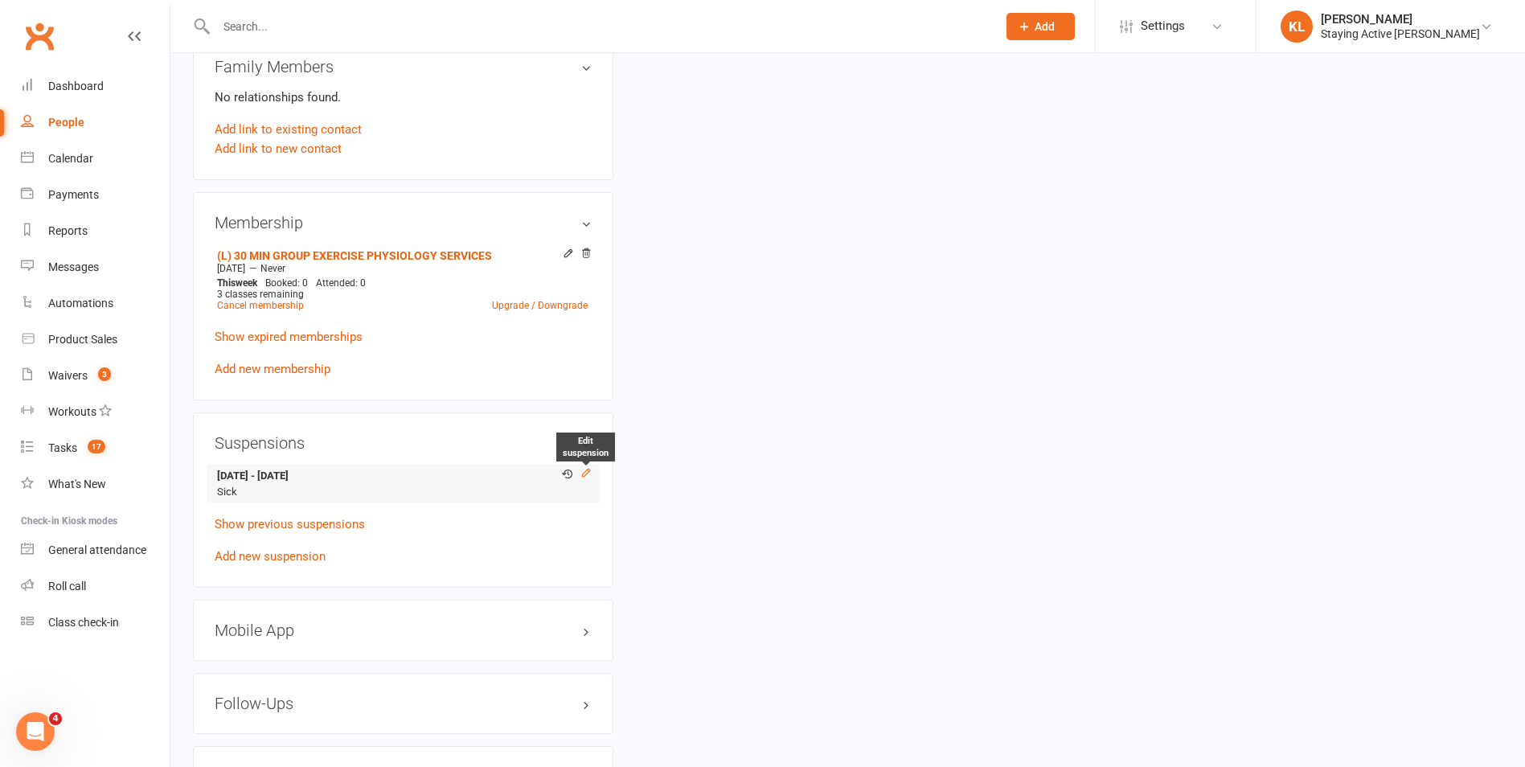
click at [586, 477] on icon at bounding box center [585, 472] width 11 height 11
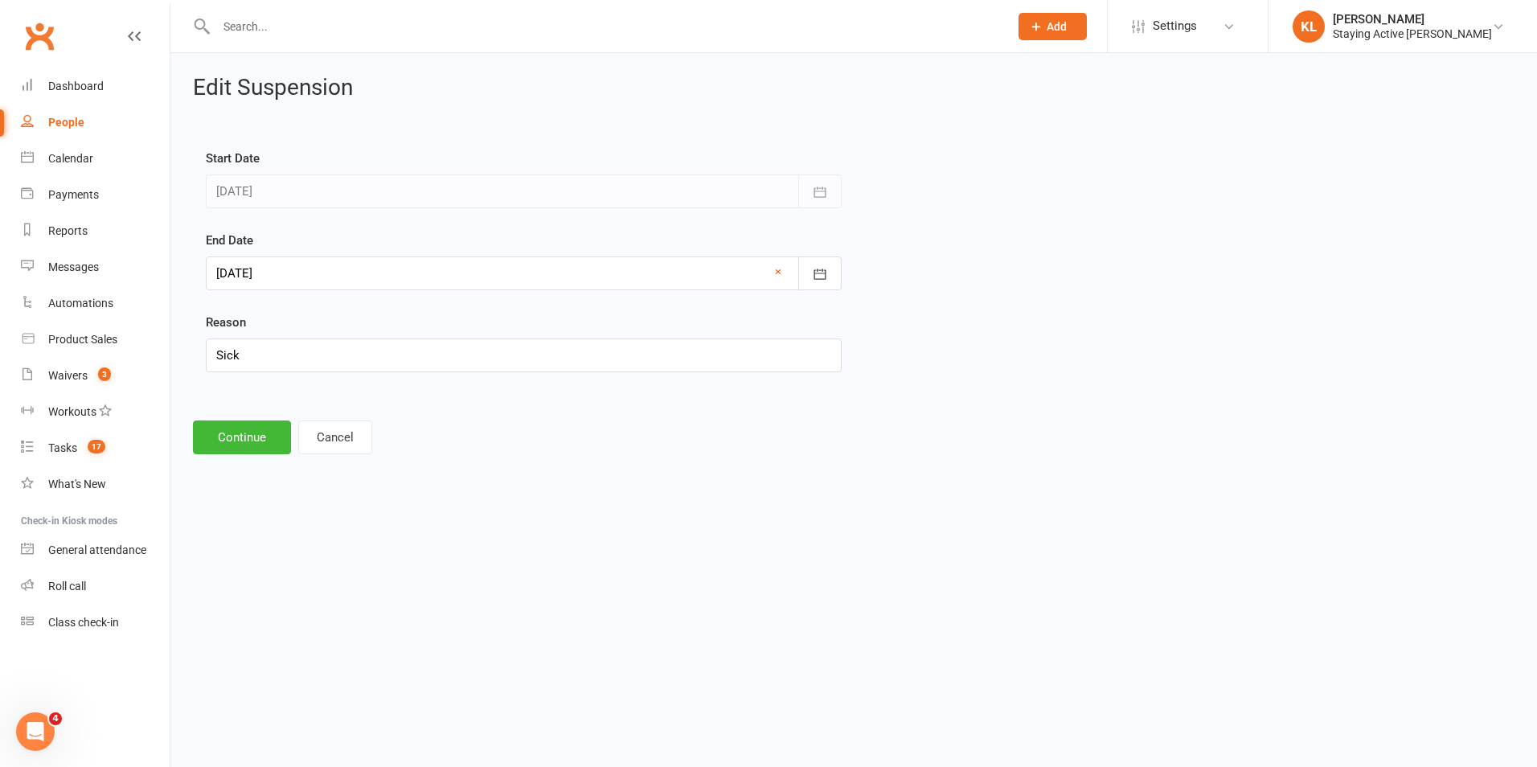
click at [306, 263] on div at bounding box center [524, 273] width 636 height 34
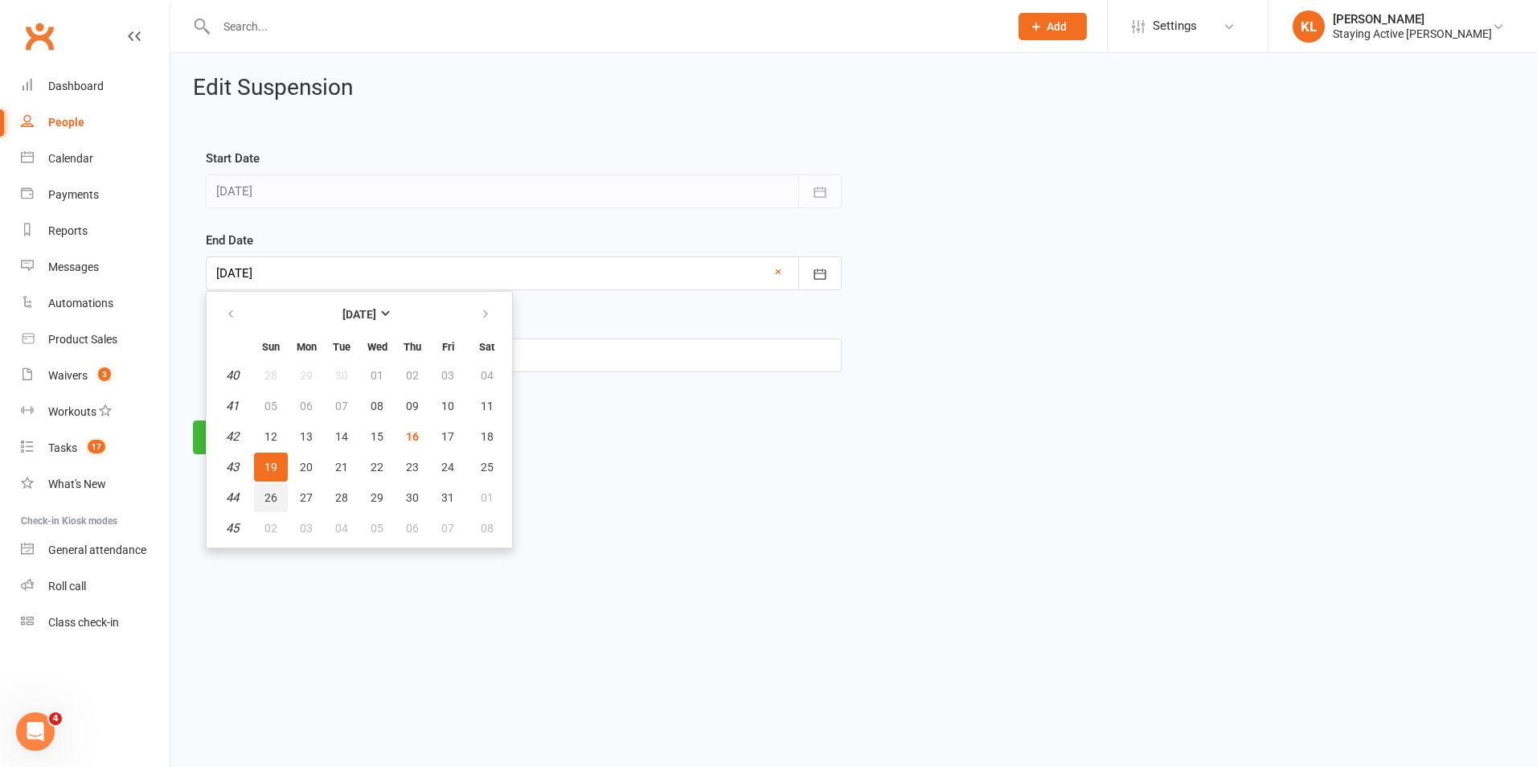
click at [266, 499] on span "26" at bounding box center [270, 497] width 13 height 13
type input "26 Oct 2025"
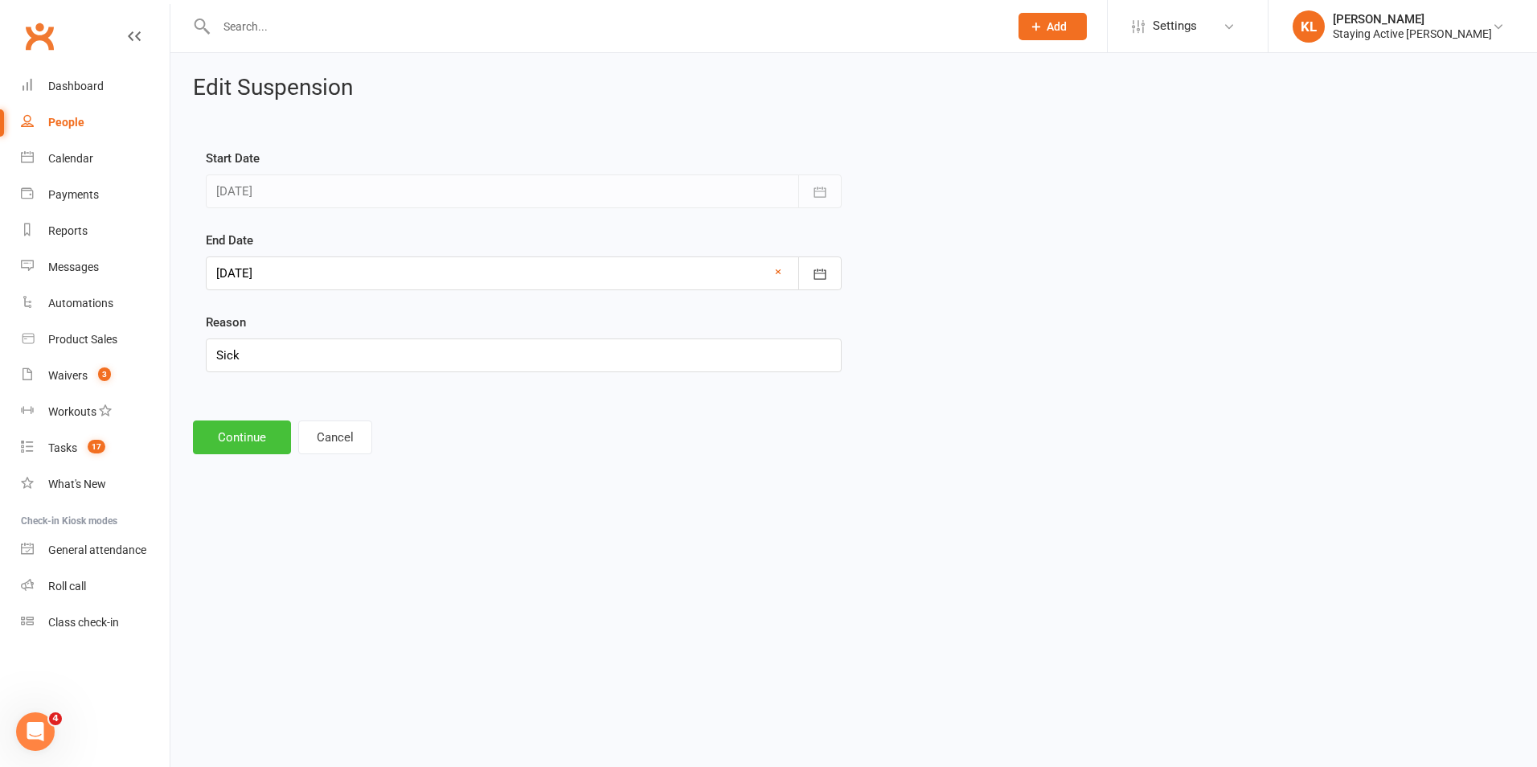
click at [261, 452] on button "Continue" at bounding box center [242, 437] width 98 height 34
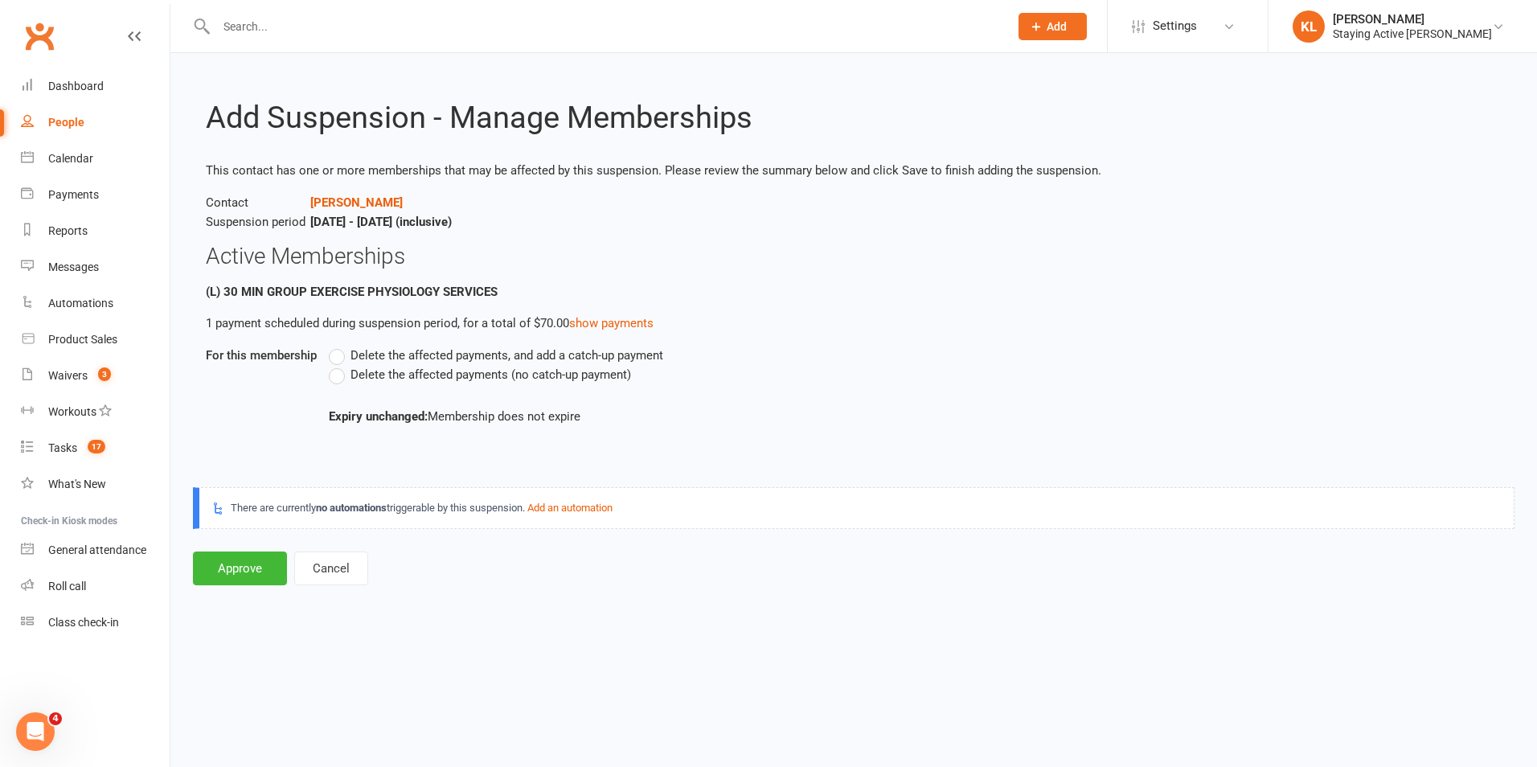
click at [331, 355] on label "Delete the affected payments, and add a catch-up payment" at bounding box center [496, 355] width 334 height 19
click at [331, 346] on input "Delete the affected payments, and add a catch-up payment" at bounding box center [334, 346] width 10 height 0
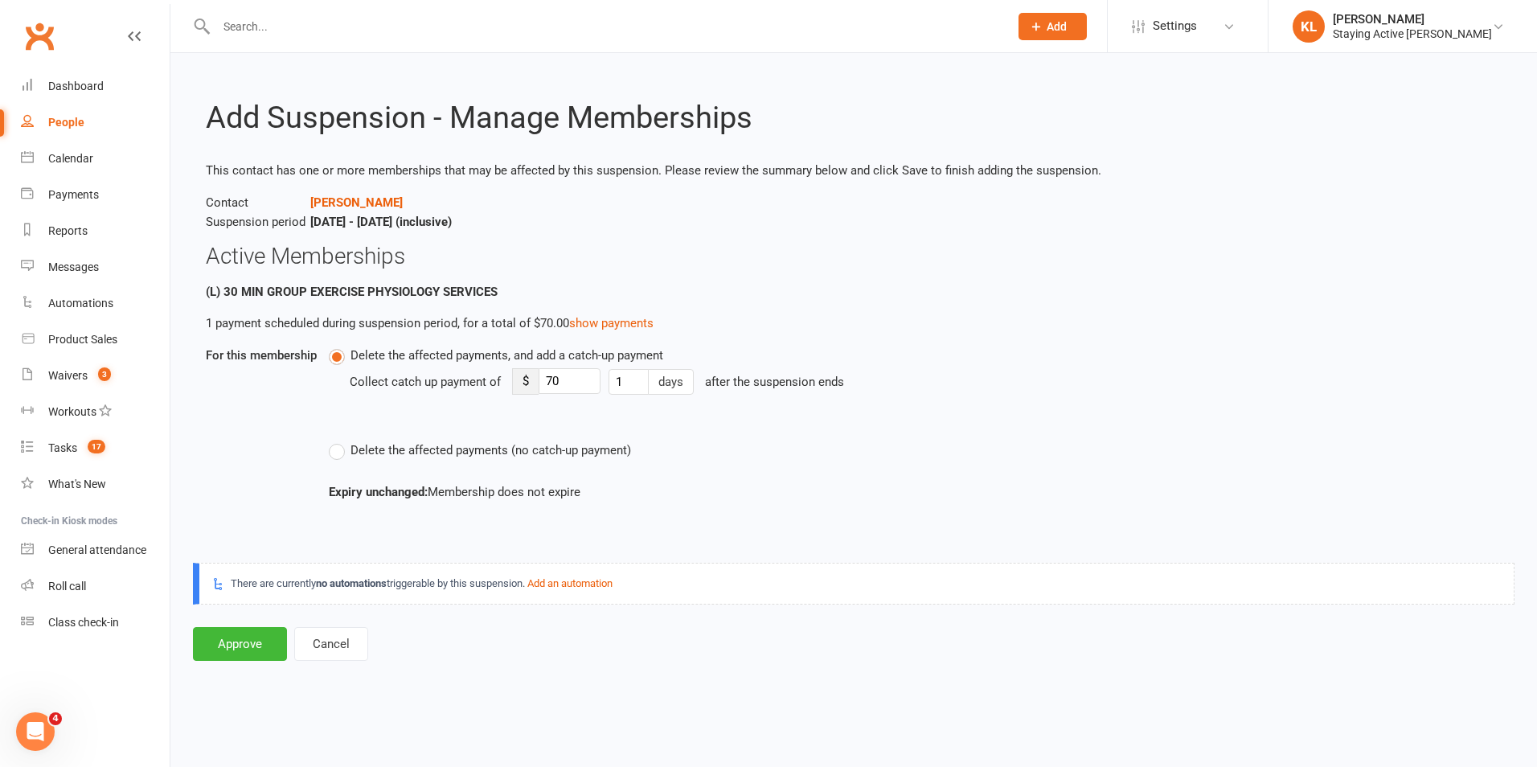
click at [334, 453] on label "Delete the affected payments (no catch-up payment)" at bounding box center [480, 450] width 302 height 19
click at [334, 441] on input "Delete the affected payments (no catch-up payment)" at bounding box center [334, 441] width 10 height 0
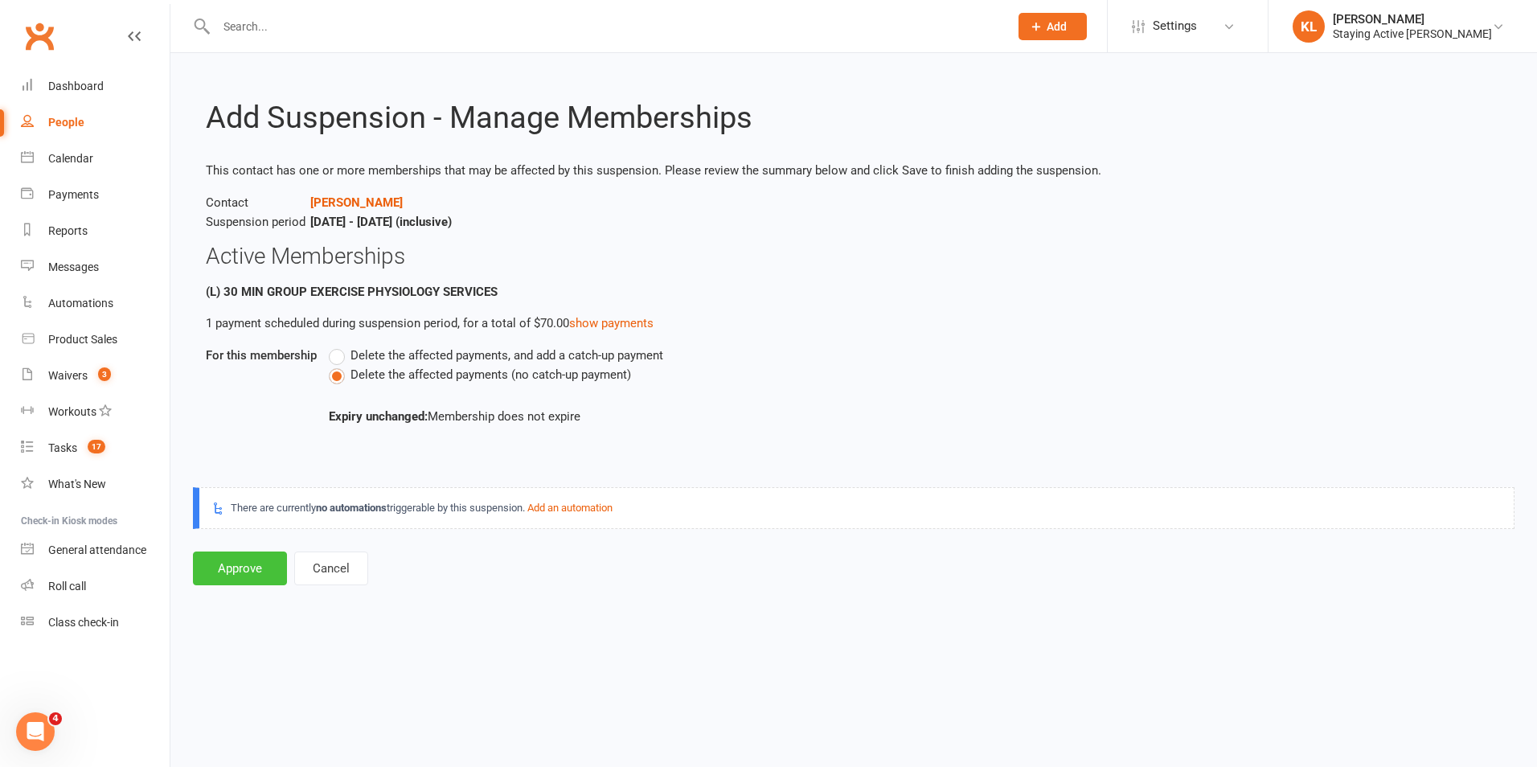
click at [248, 570] on button "Approve" at bounding box center [240, 568] width 94 height 34
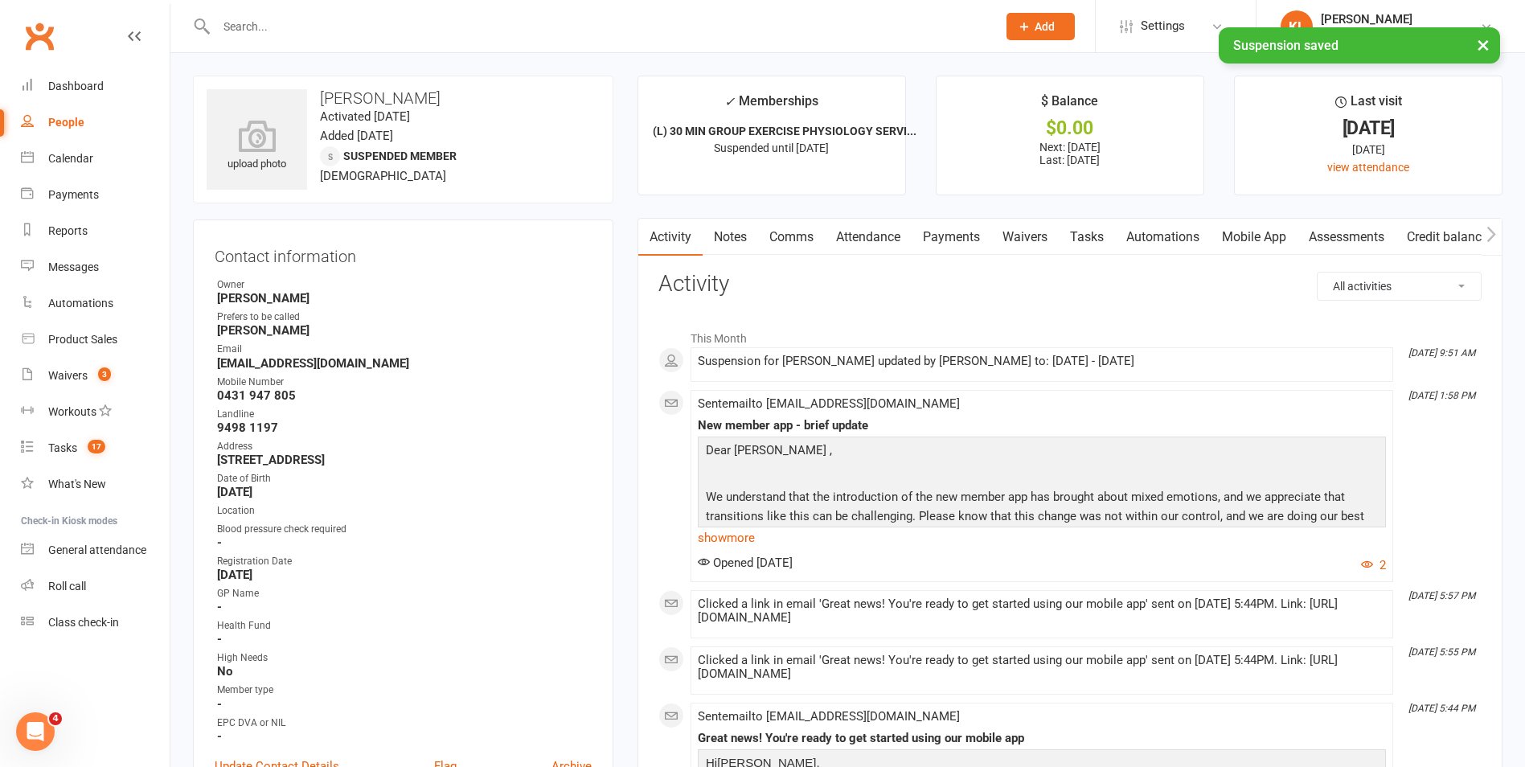
click at [945, 243] on link "Payments" at bounding box center [952, 237] width 80 height 37
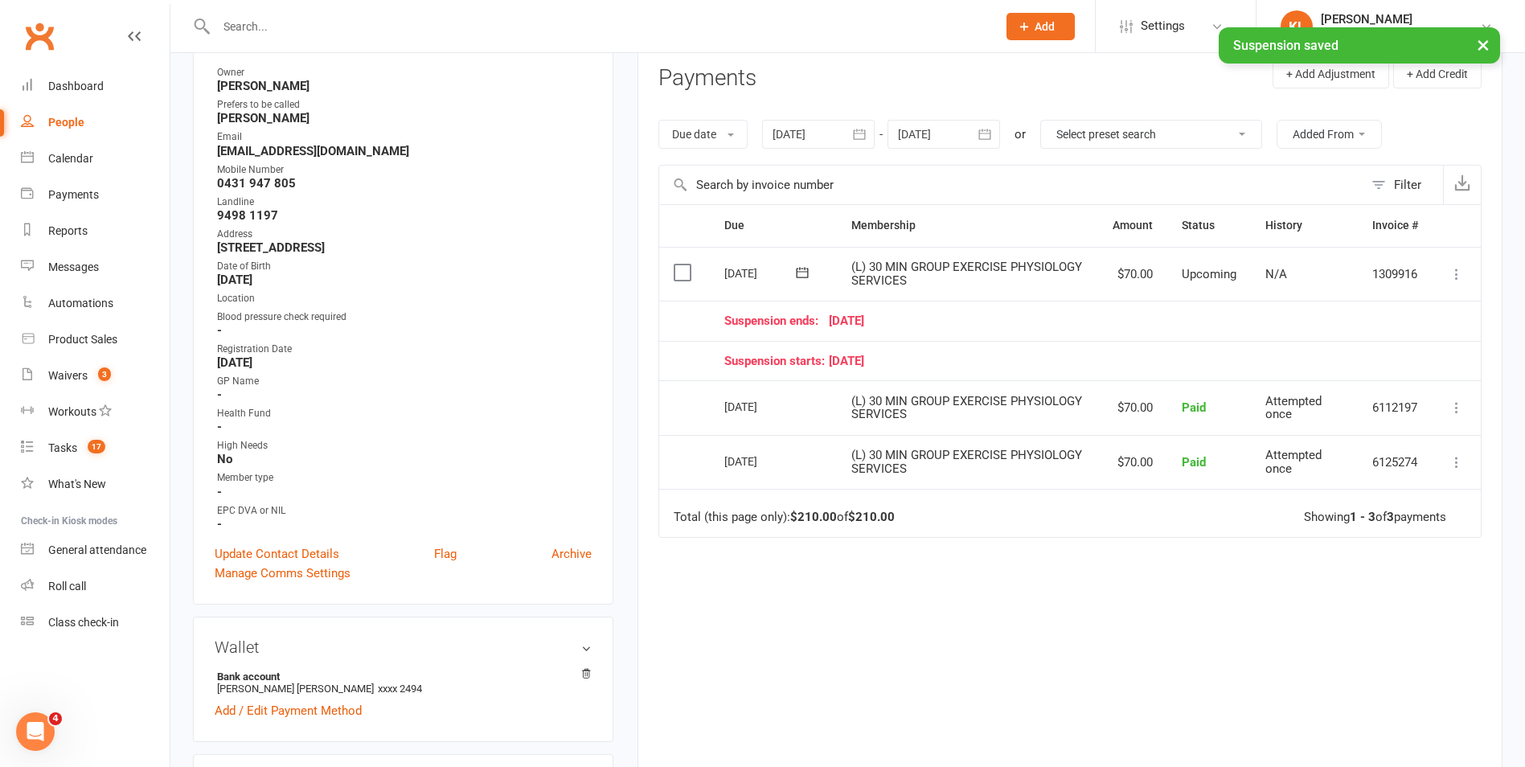
scroll to position [241, 0]
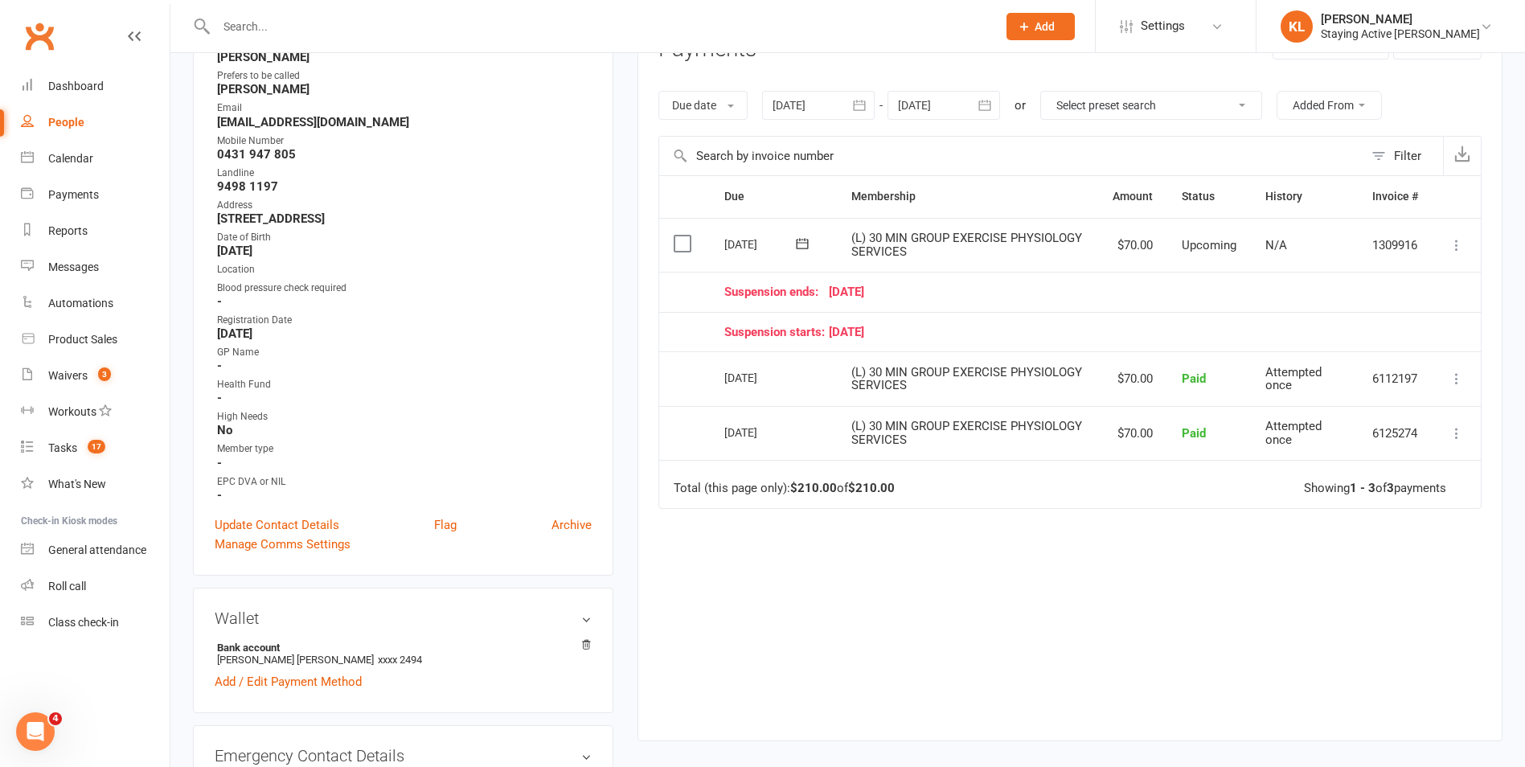
click at [1422, 654] on div "Due Contact Membership Amount Status History Invoice # Select this 03 Nov 2025 …" at bounding box center [1069, 445] width 823 height 540
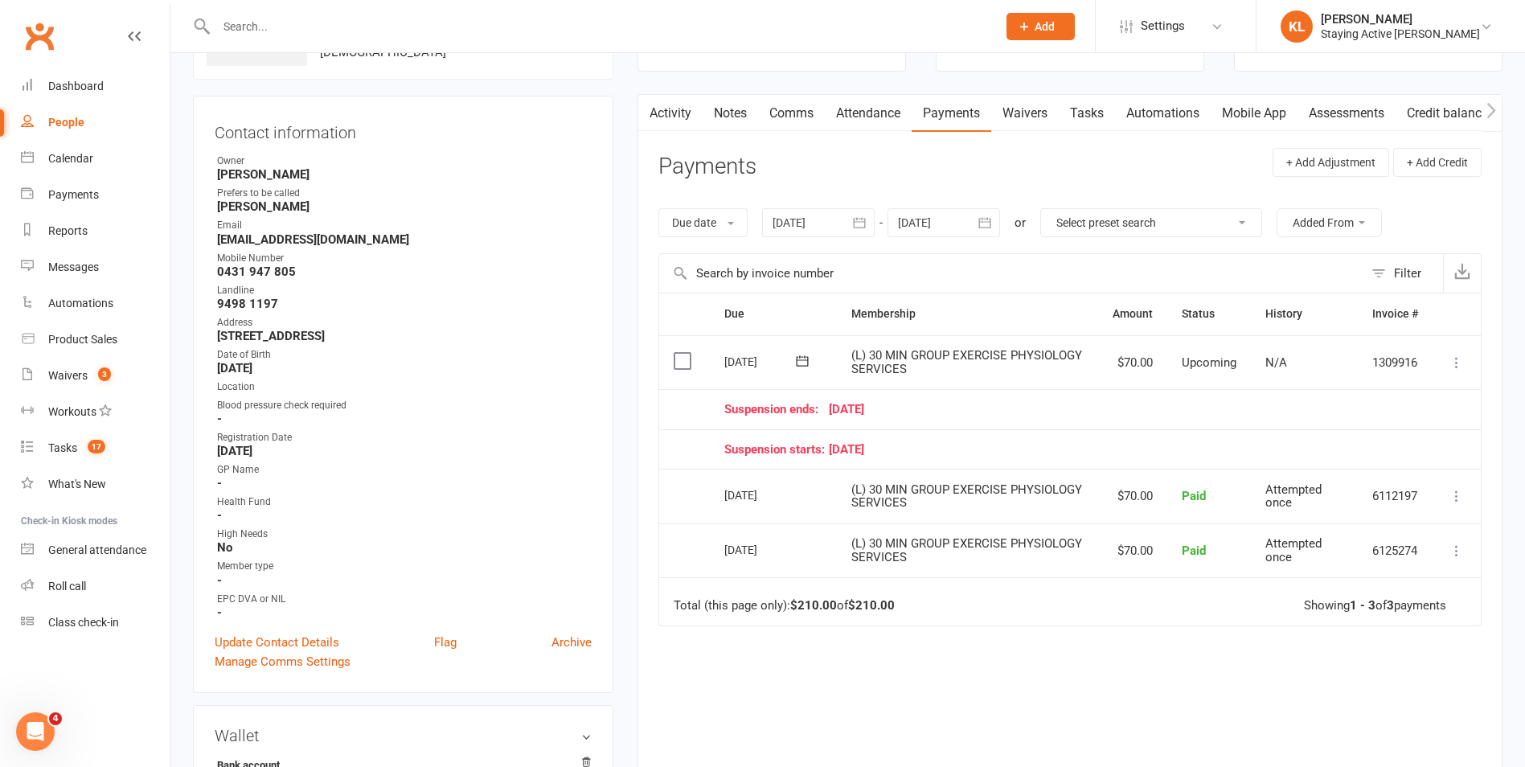
scroll to position [0, 0]
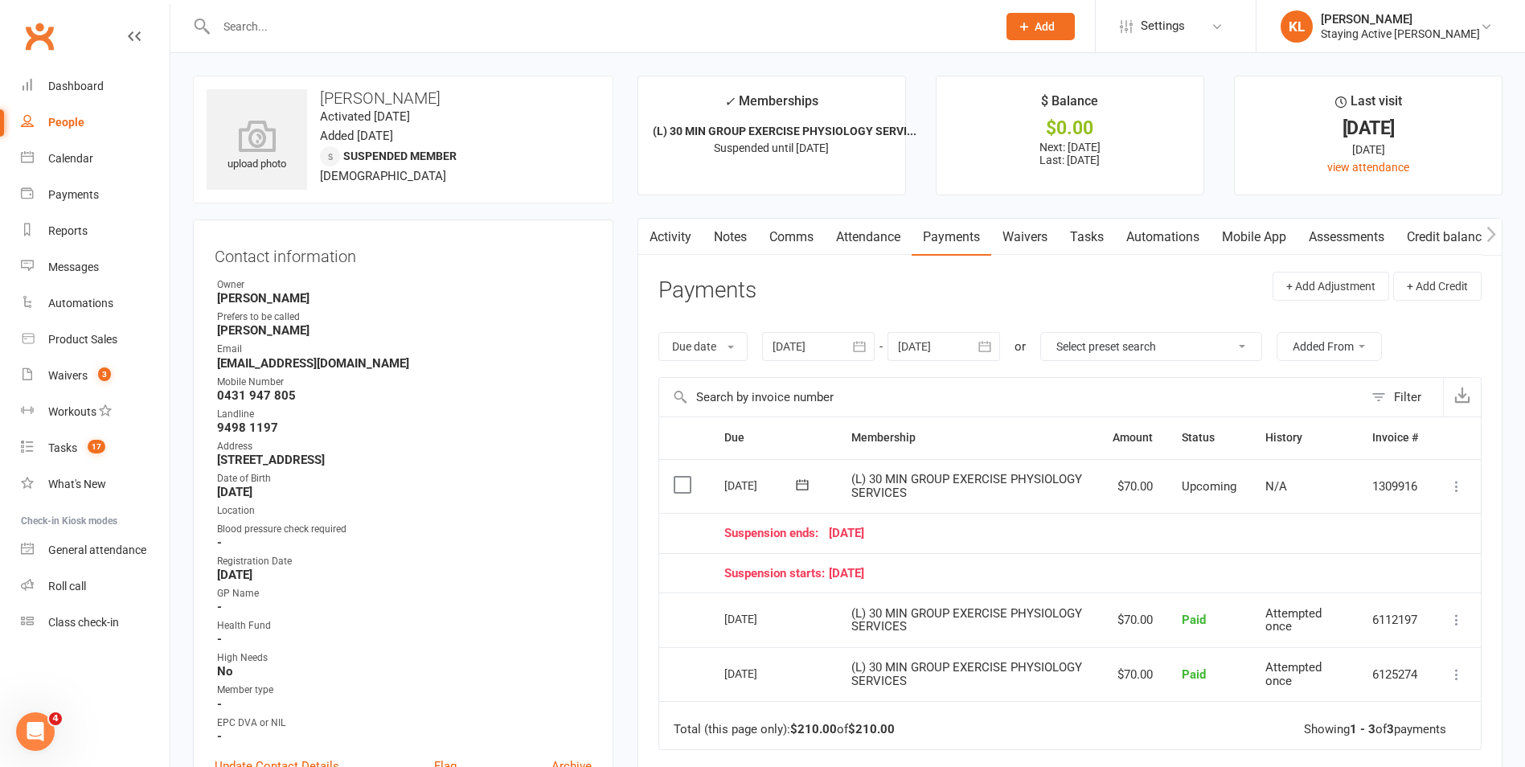
click at [1154, 301] on header "Payments + Add Adjustment + Add Credit" at bounding box center [1069, 294] width 823 height 44
click at [1465, 494] on button at bounding box center [1456, 486] width 19 height 19
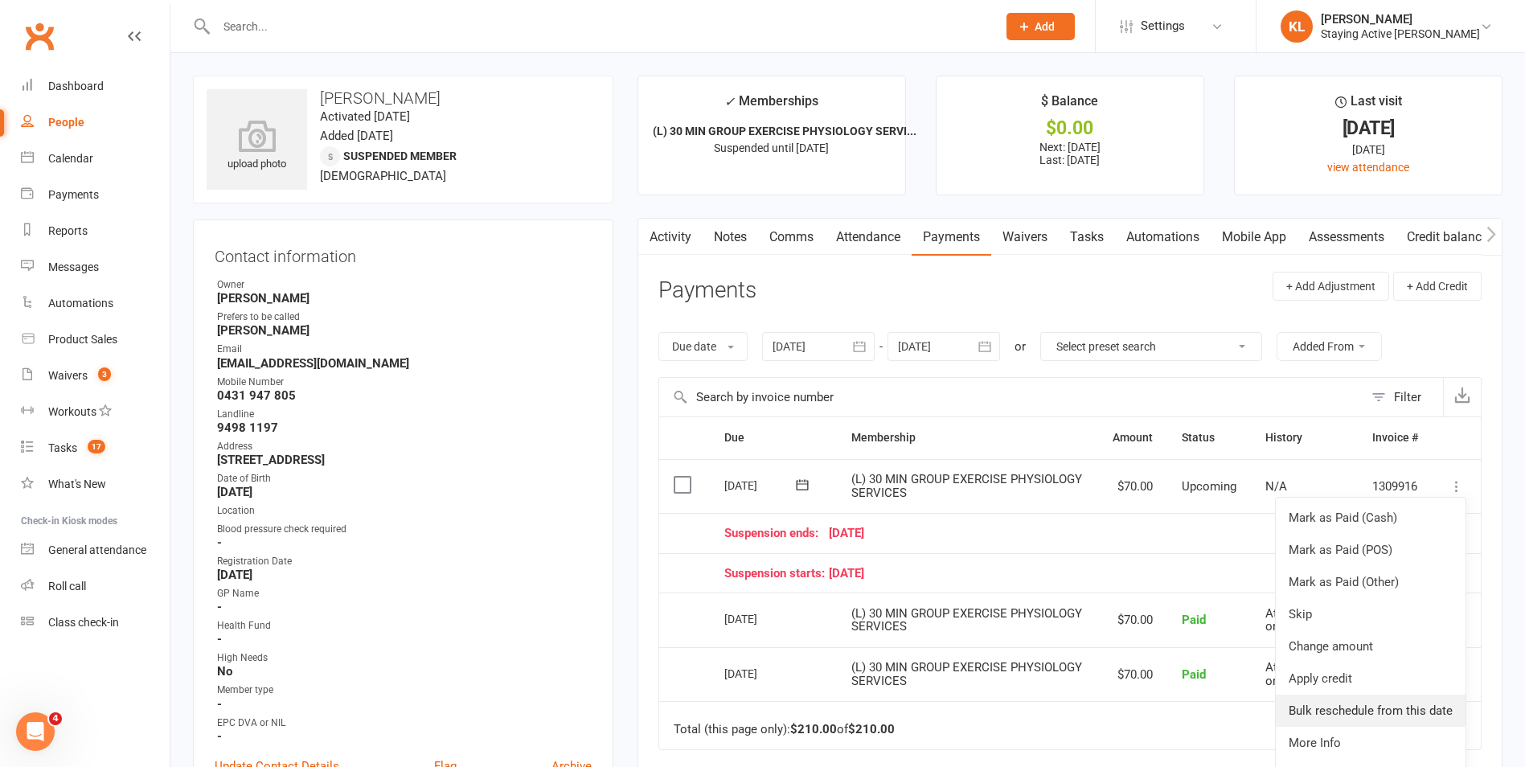
click at [1350, 703] on link "Bulk reschedule from this date" at bounding box center [1371, 711] width 190 height 32
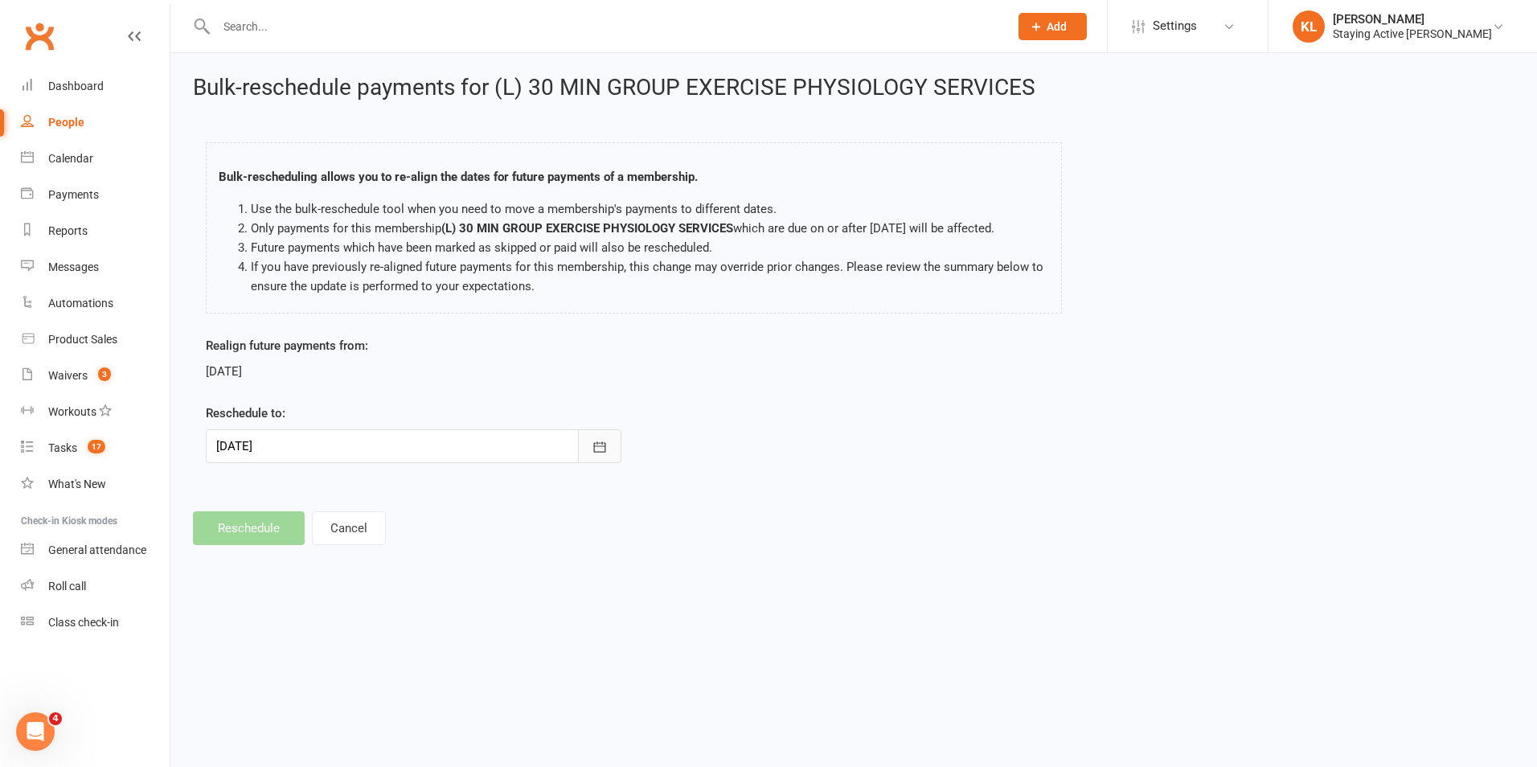
click at [592, 446] on icon "button" at bounding box center [600, 447] width 16 height 16
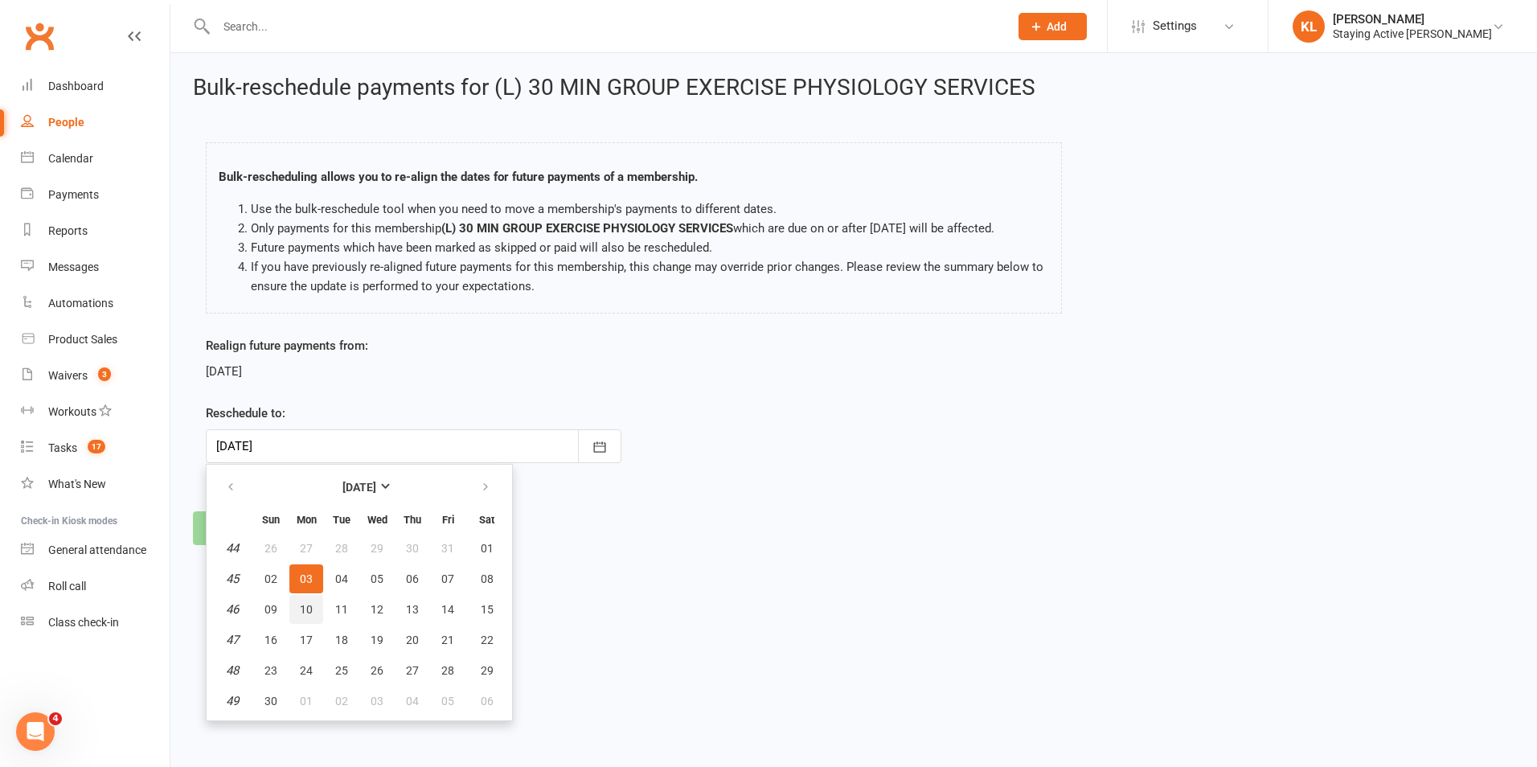
click at [297, 611] on button "10" at bounding box center [306, 609] width 34 height 29
type input "10 Nov 2025"
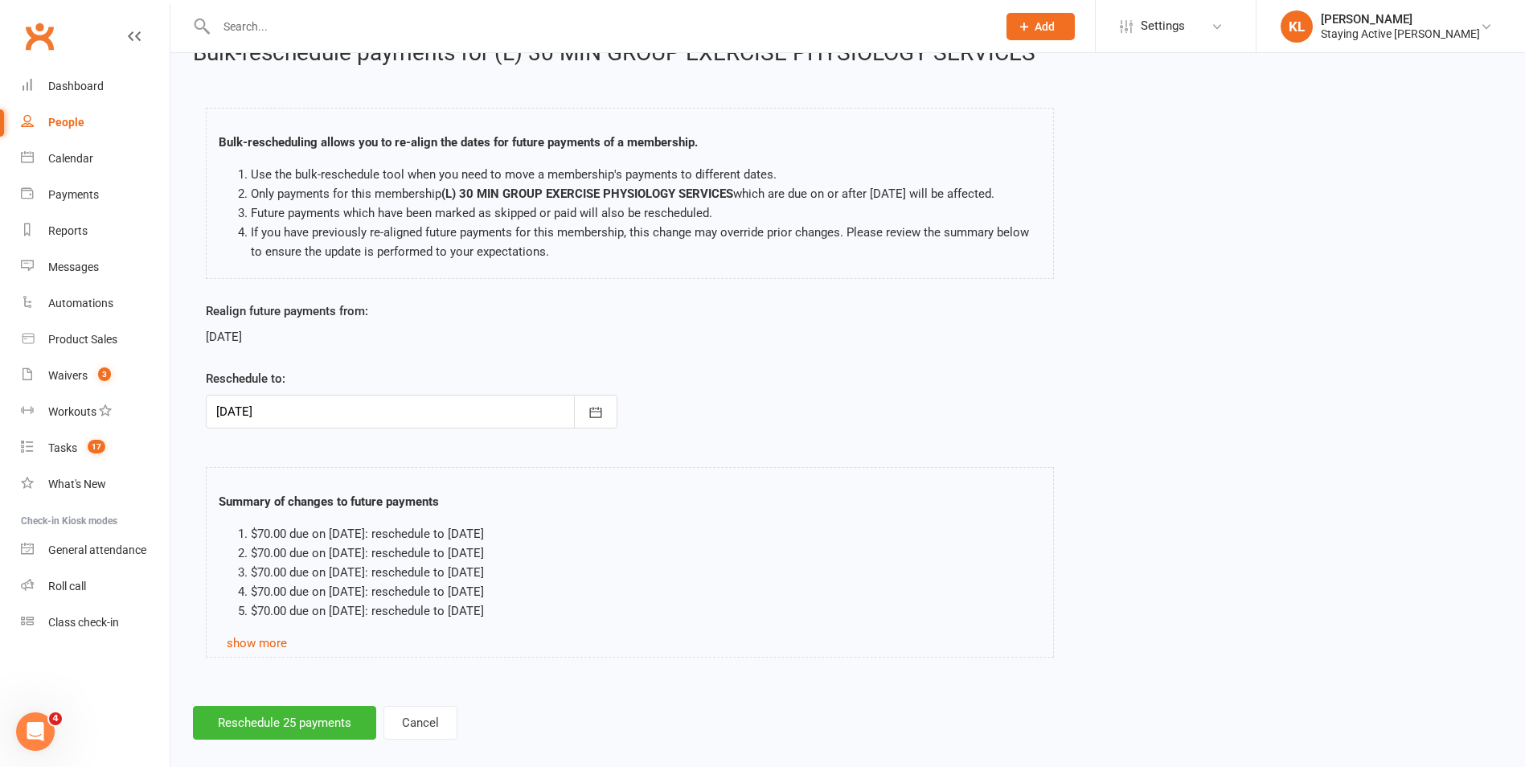
scroll to position [53, 0]
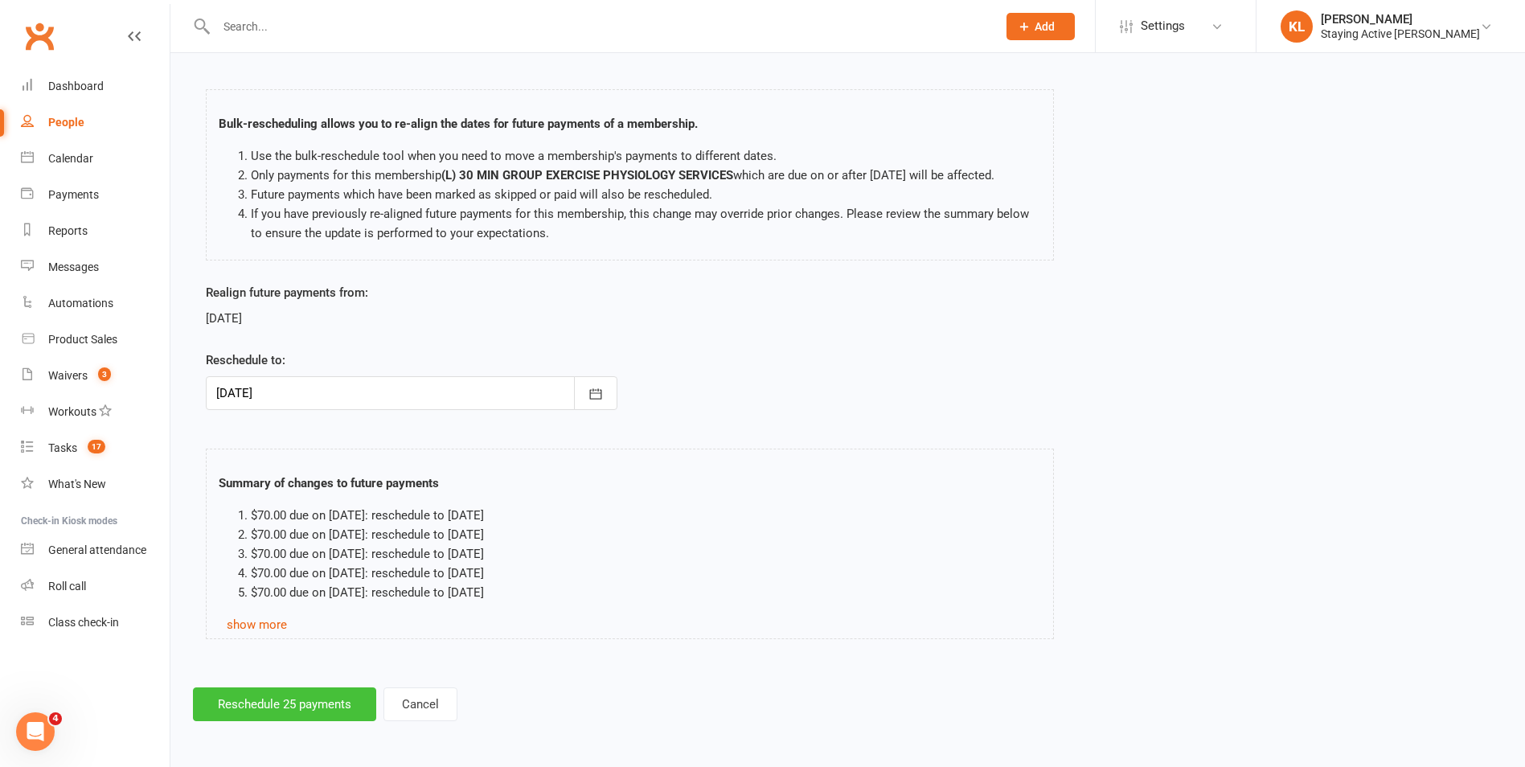
click at [266, 707] on button "Reschedule 25 payments" at bounding box center [284, 704] width 183 height 34
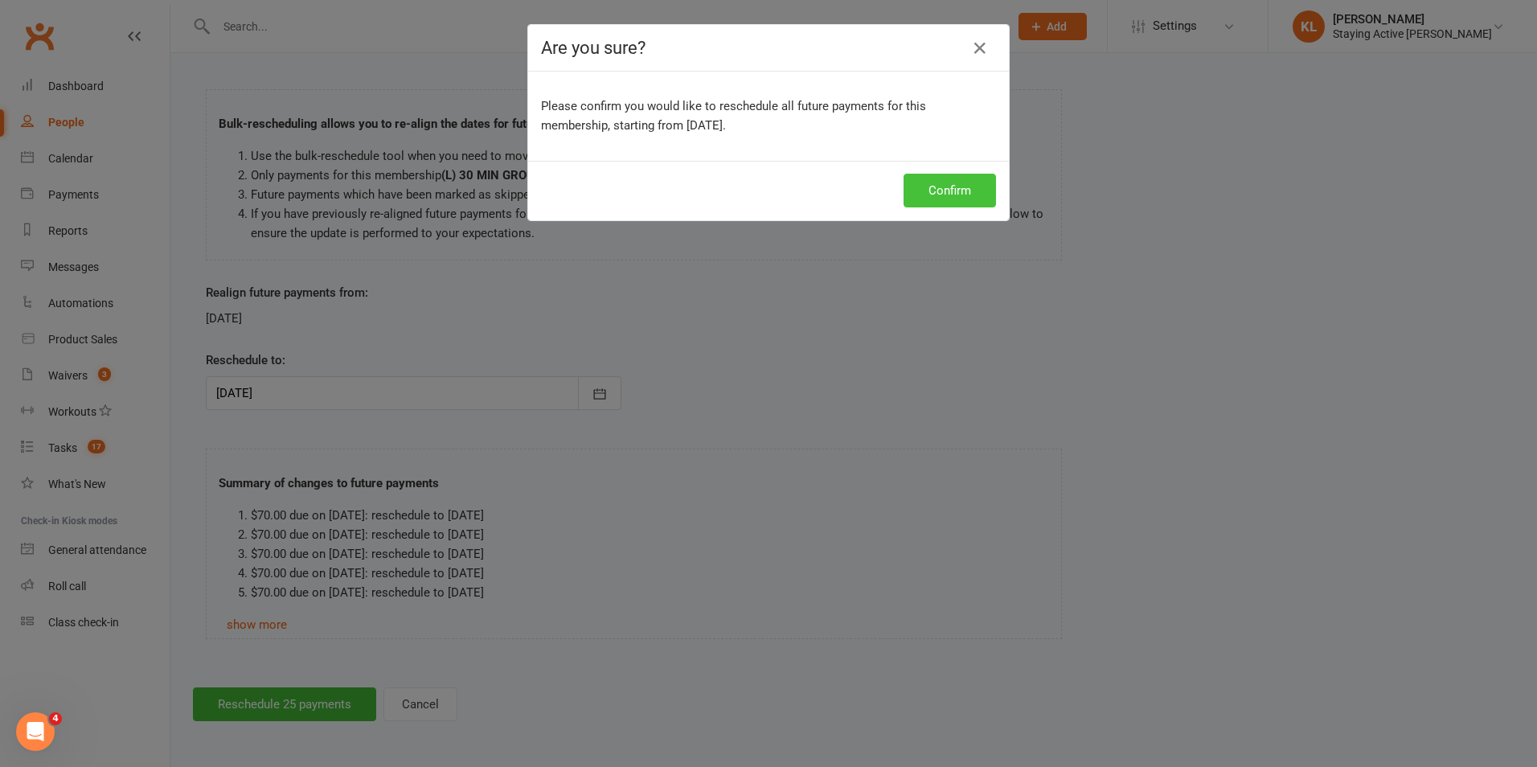
click at [931, 195] on button "Confirm" at bounding box center [950, 191] width 92 height 34
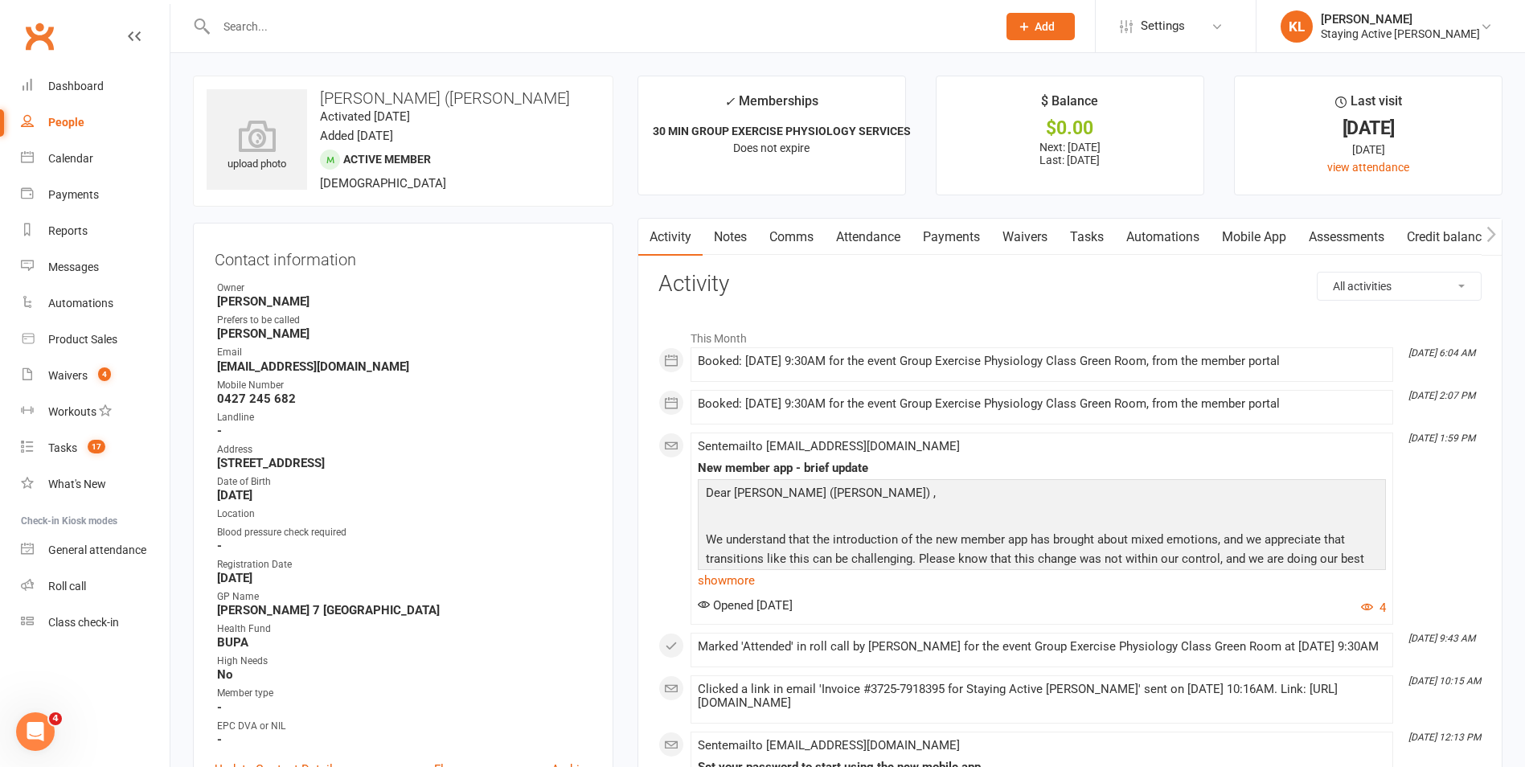
click at [285, 32] on input "text" at bounding box center [598, 26] width 774 height 23
click at [249, 27] on input "text" at bounding box center [598, 26] width 774 height 23
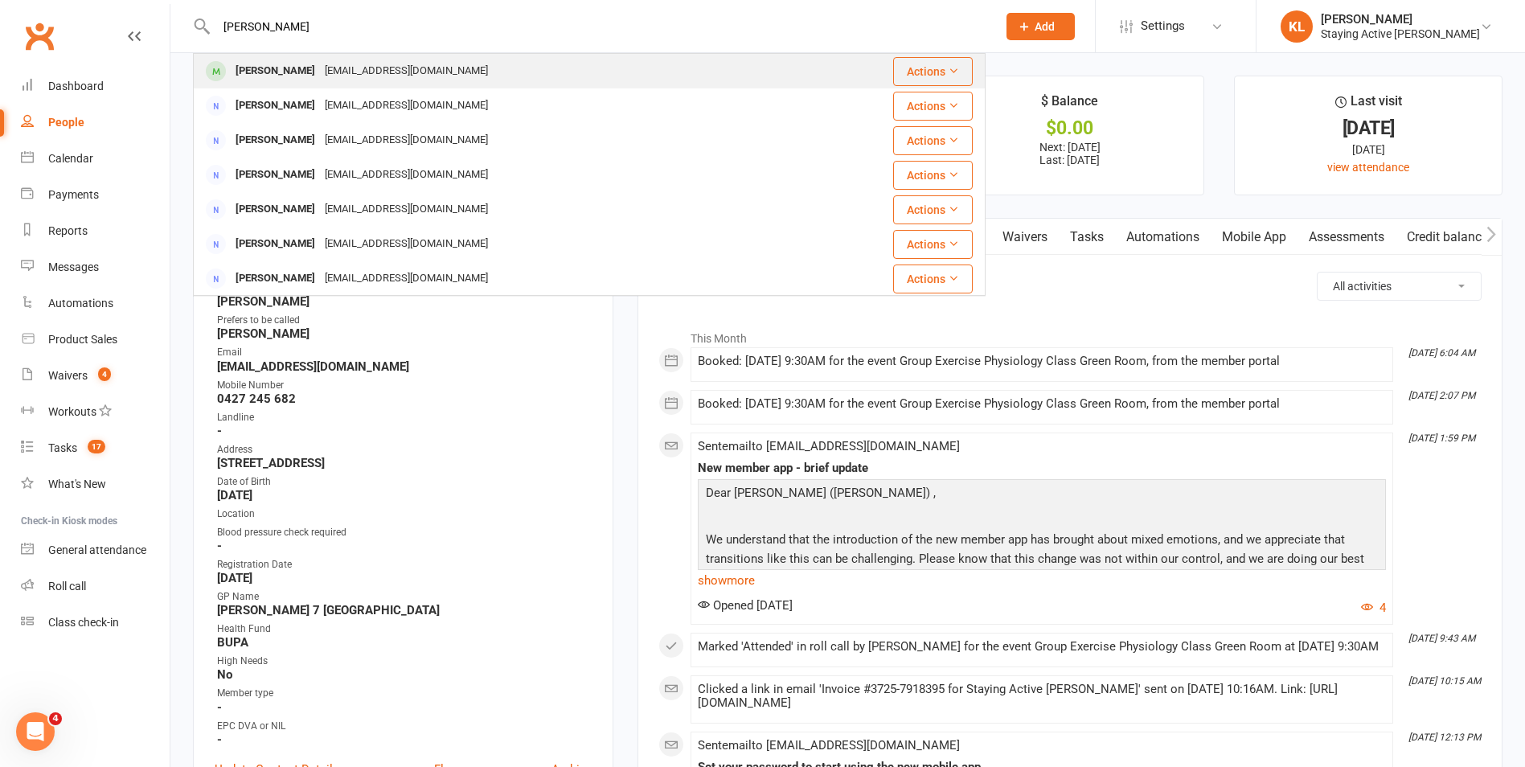
type input "moreau"
click at [255, 60] on div "Elisabeth Moreau" at bounding box center [275, 70] width 89 height 23
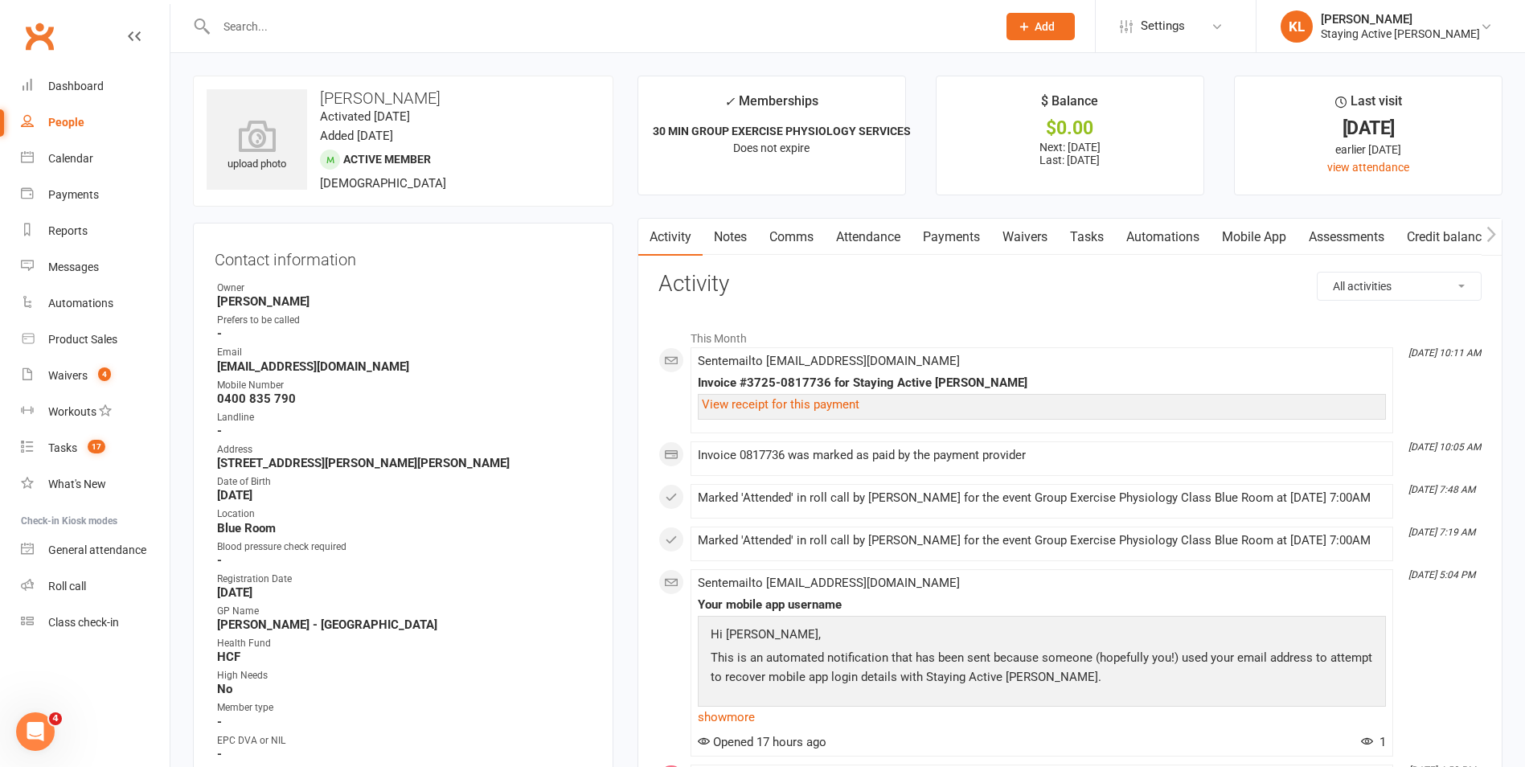
click at [946, 236] on link "Payments" at bounding box center [952, 237] width 80 height 37
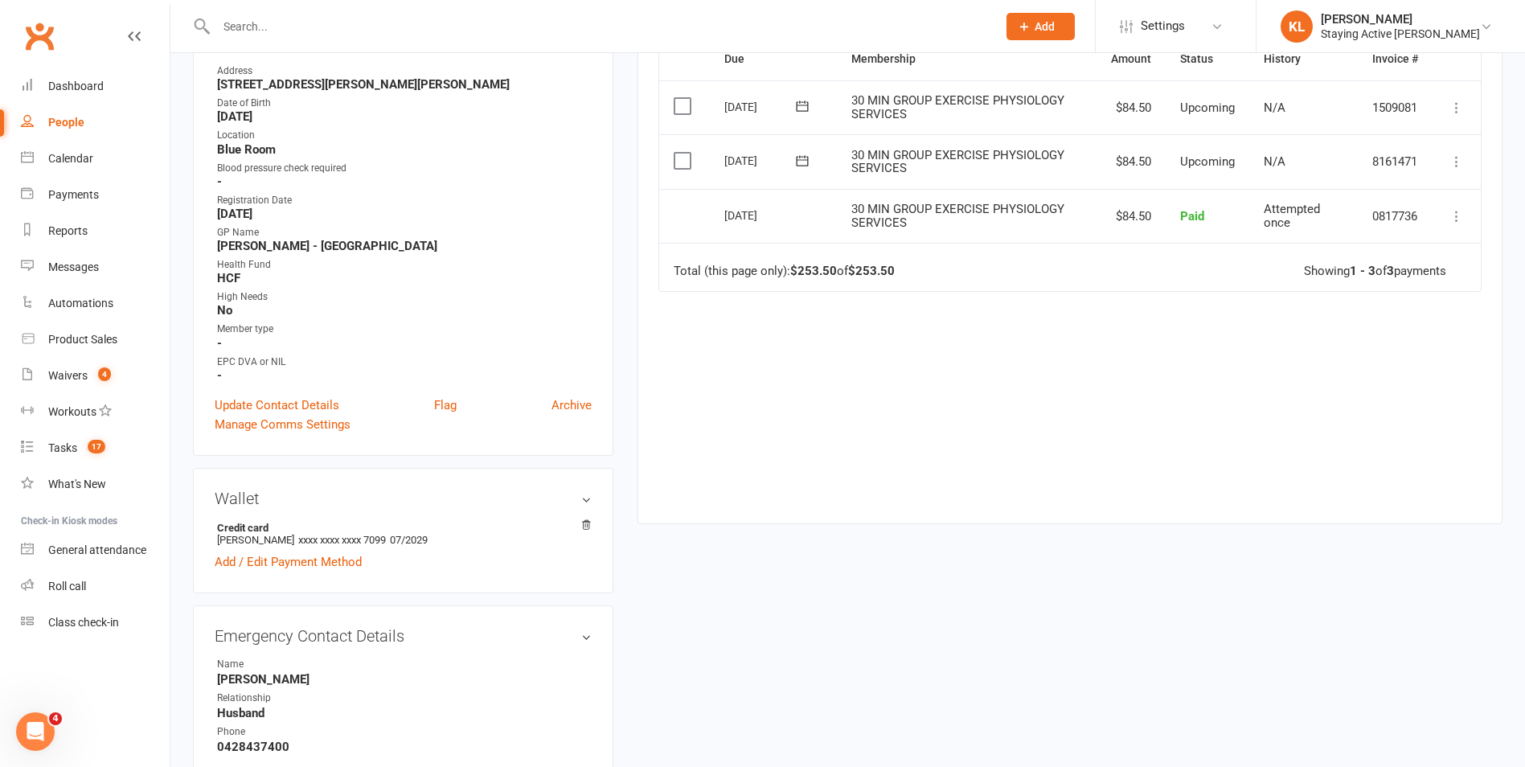
scroll to position [402, 0]
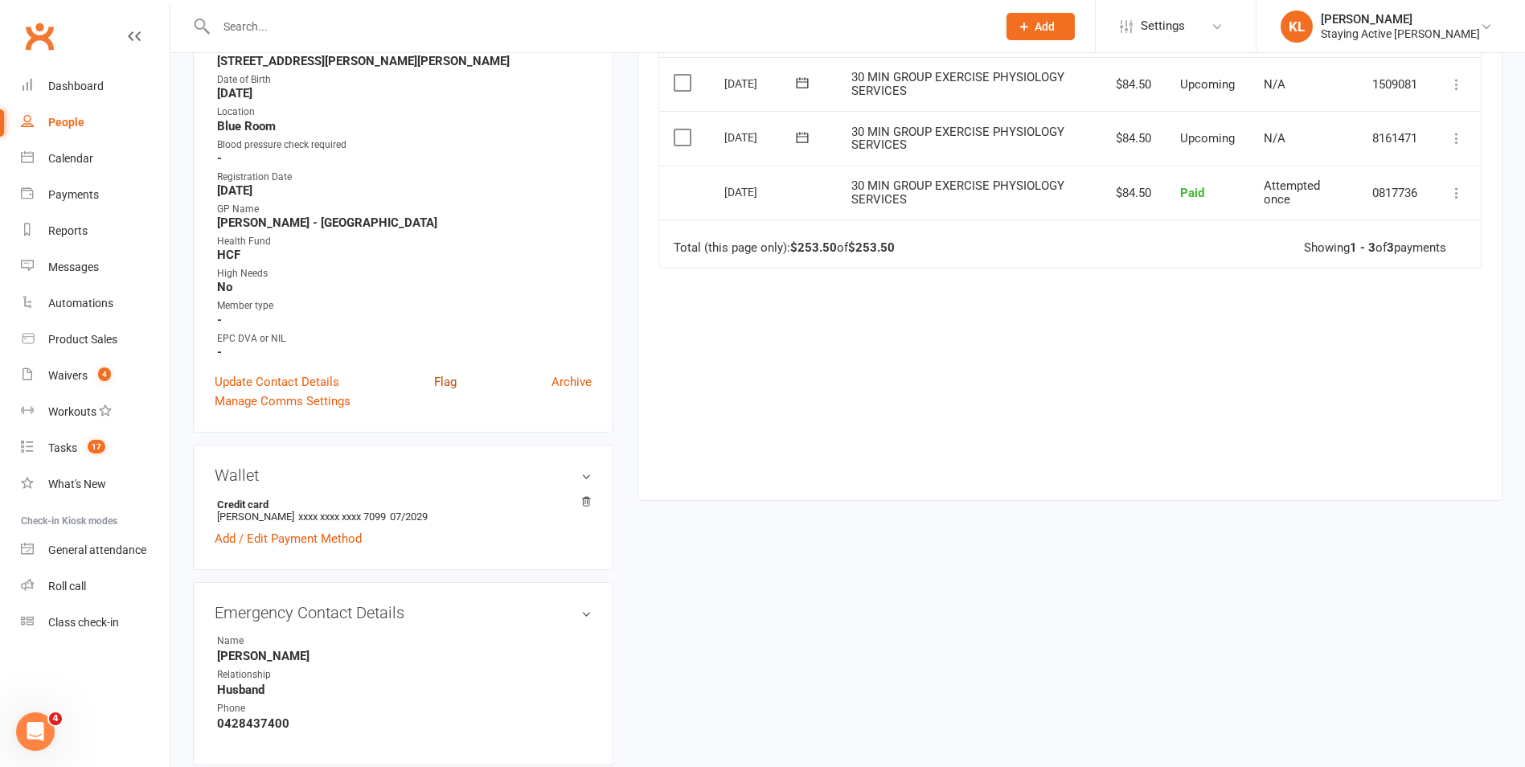
click at [444, 379] on link "Flag" at bounding box center [445, 381] width 23 height 19
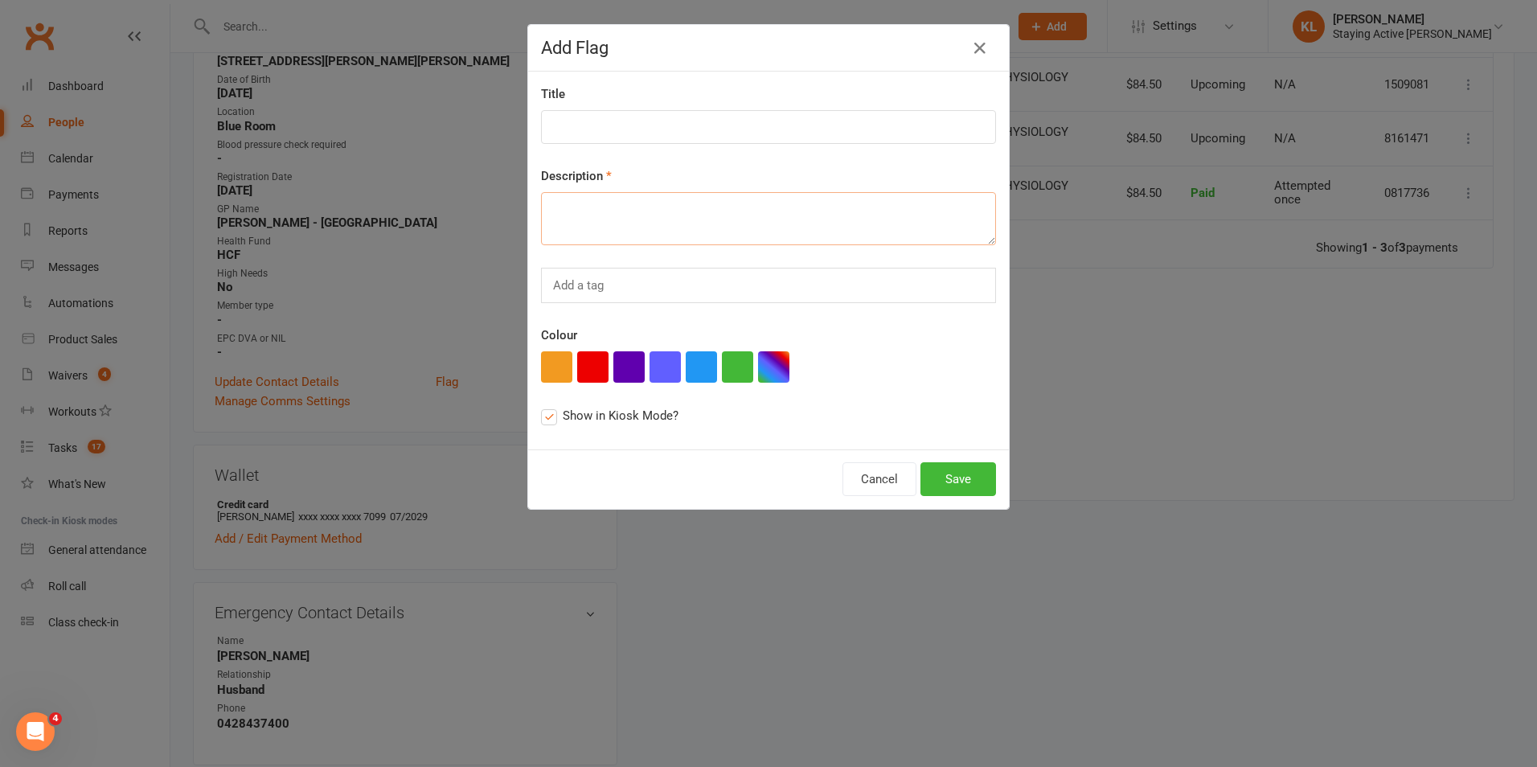
click at [609, 227] on textarea at bounding box center [768, 218] width 455 height 53
type textarea "Hacked credit card - Will pass on new details when t=it arrives"
click at [948, 479] on button "Save" at bounding box center [958, 479] width 76 height 34
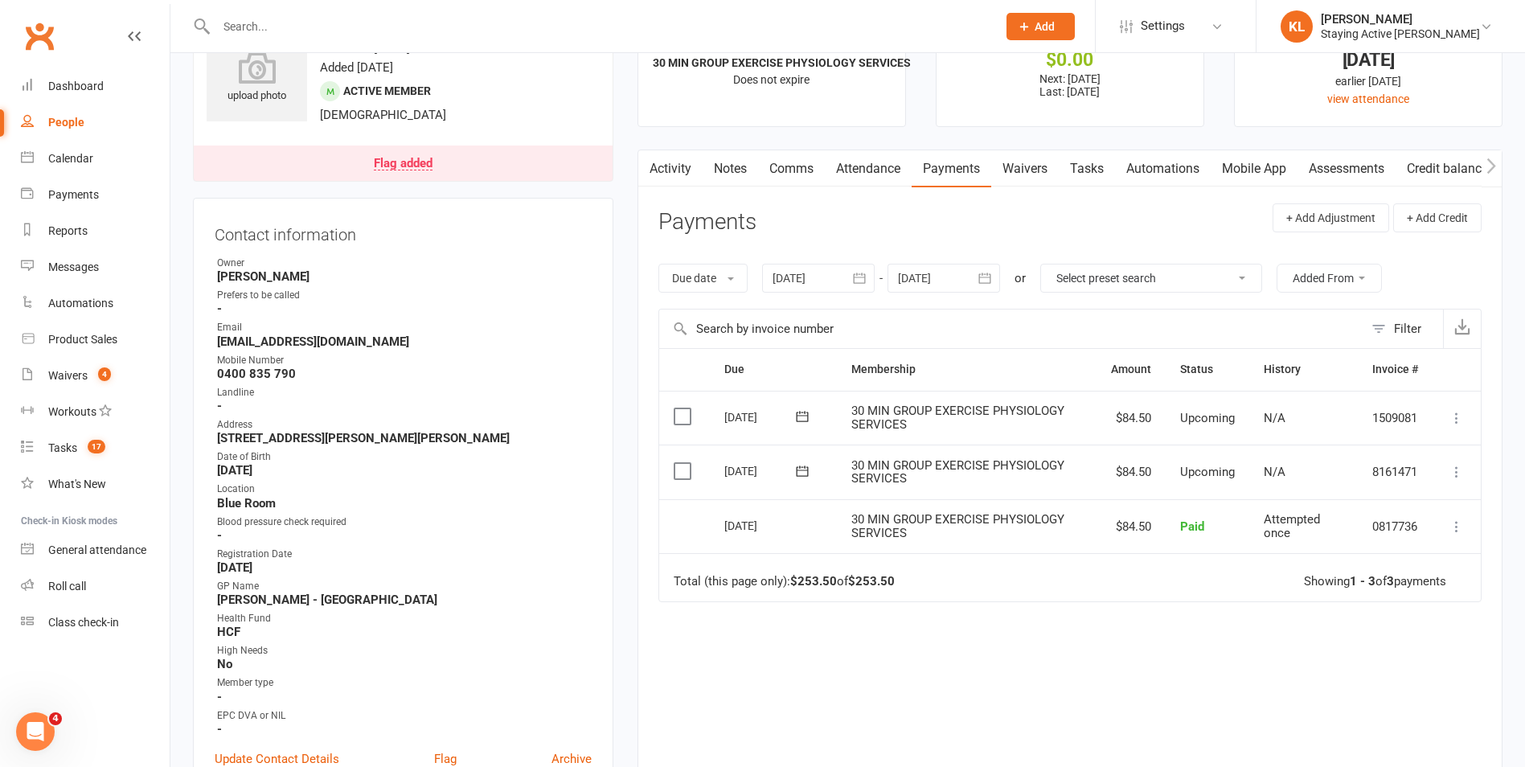
scroll to position [0, 0]
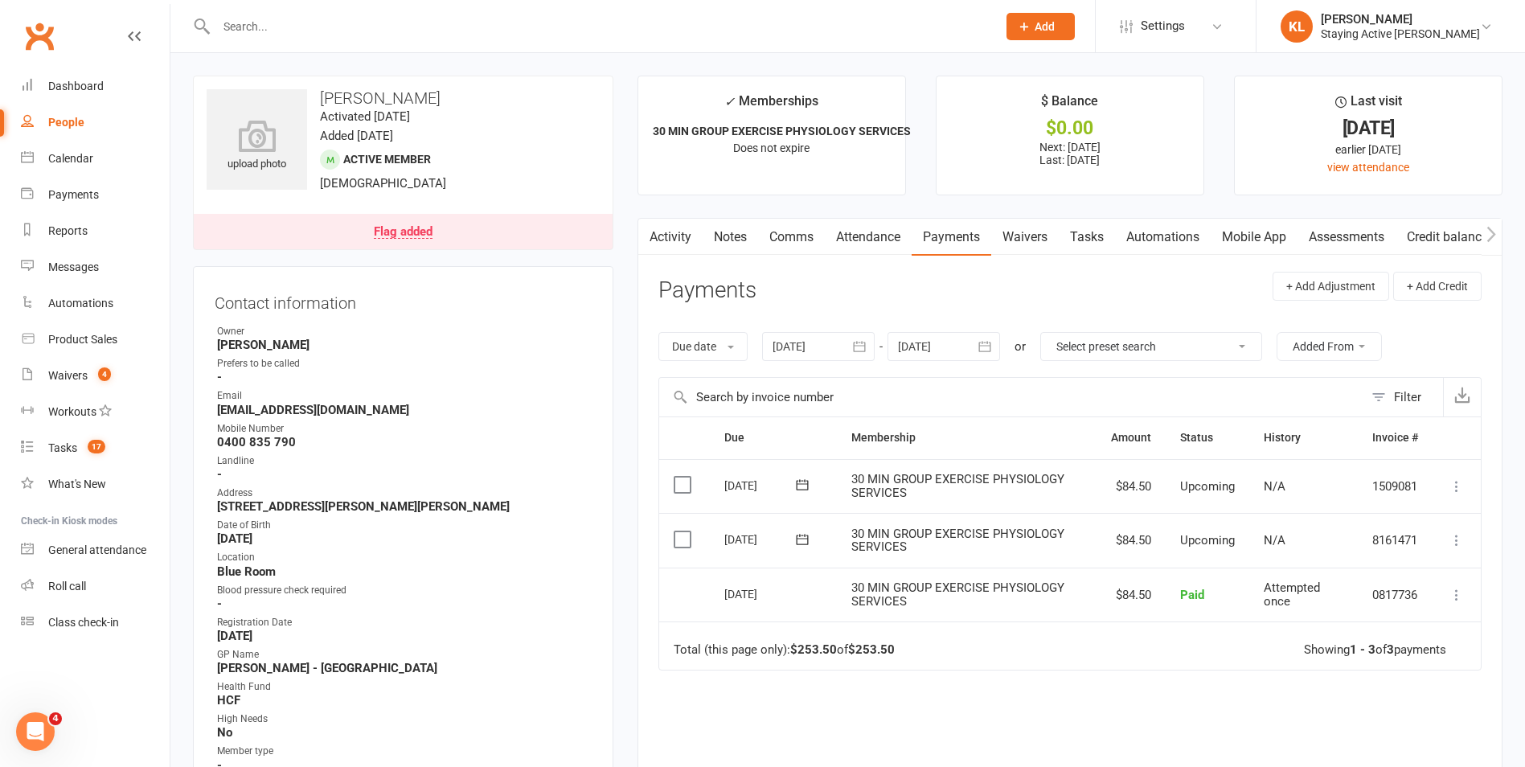
click at [302, 30] on input "text" at bounding box center [598, 26] width 774 height 23
click at [376, 15] on input "text" at bounding box center [598, 26] width 774 height 23
click at [348, 29] on input "text" at bounding box center [598, 26] width 774 height 23
click at [366, 37] on input "text" at bounding box center [598, 26] width 774 height 23
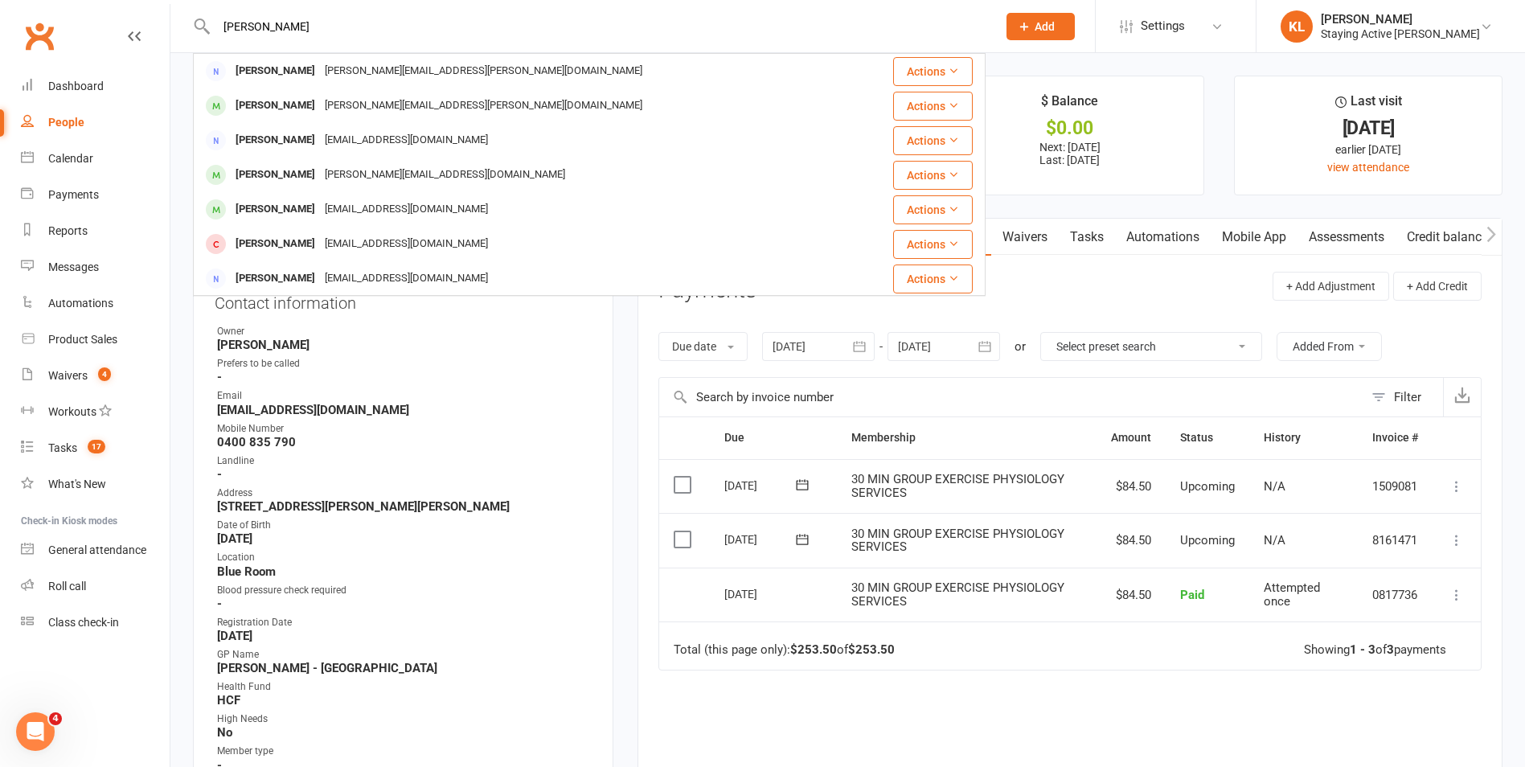
click at [324, 29] on input "lanette rickard" at bounding box center [598, 26] width 774 height 23
click at [285, 23] on input "rickard" at bounding box center [598, 26] width 774 height 23
type input "rickard"
